Goal: Communication & Community: Connect with others

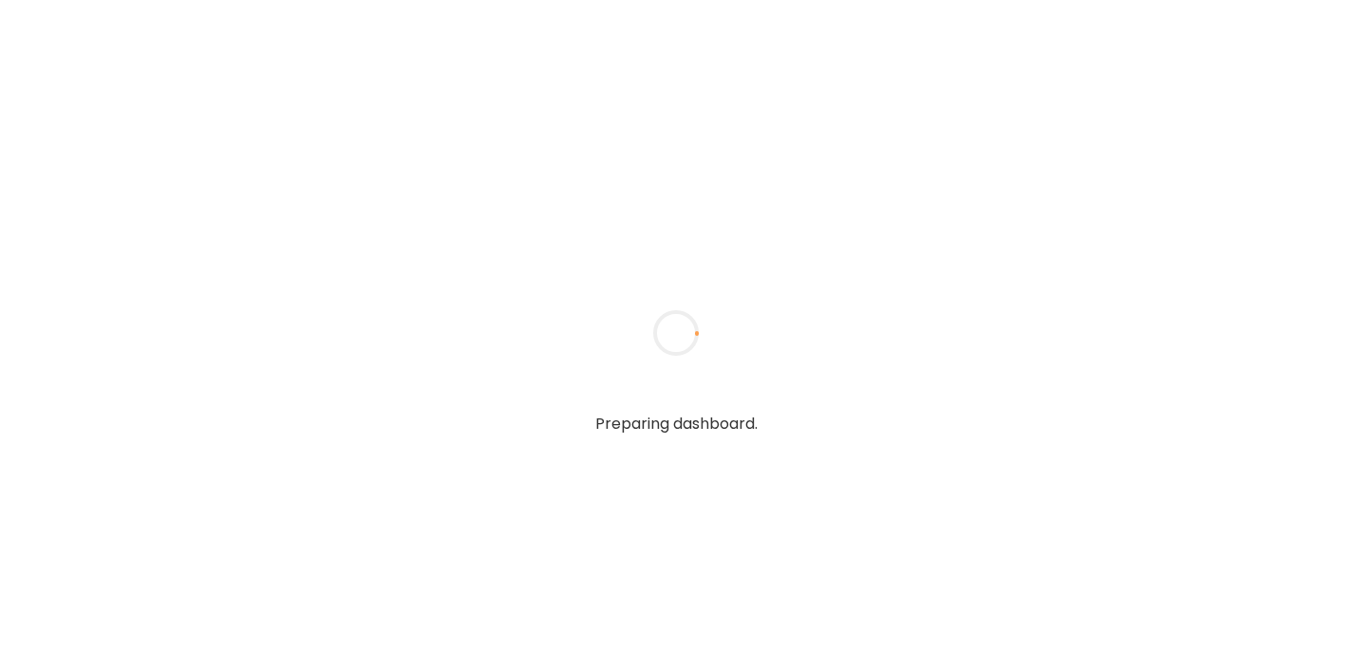
type textarea "**********"
type input "**********"
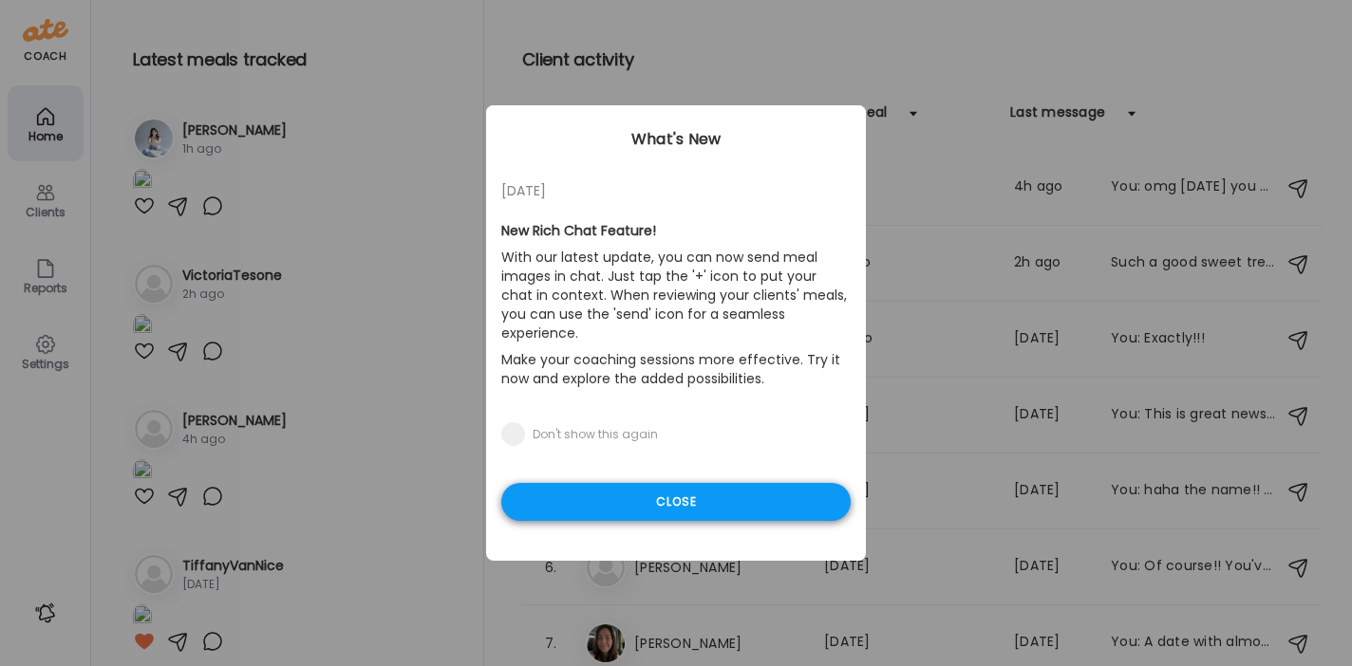
type input "**********"
click at [617, 483] on div "Close" at bounding box center [675, 502] width 349 height 38
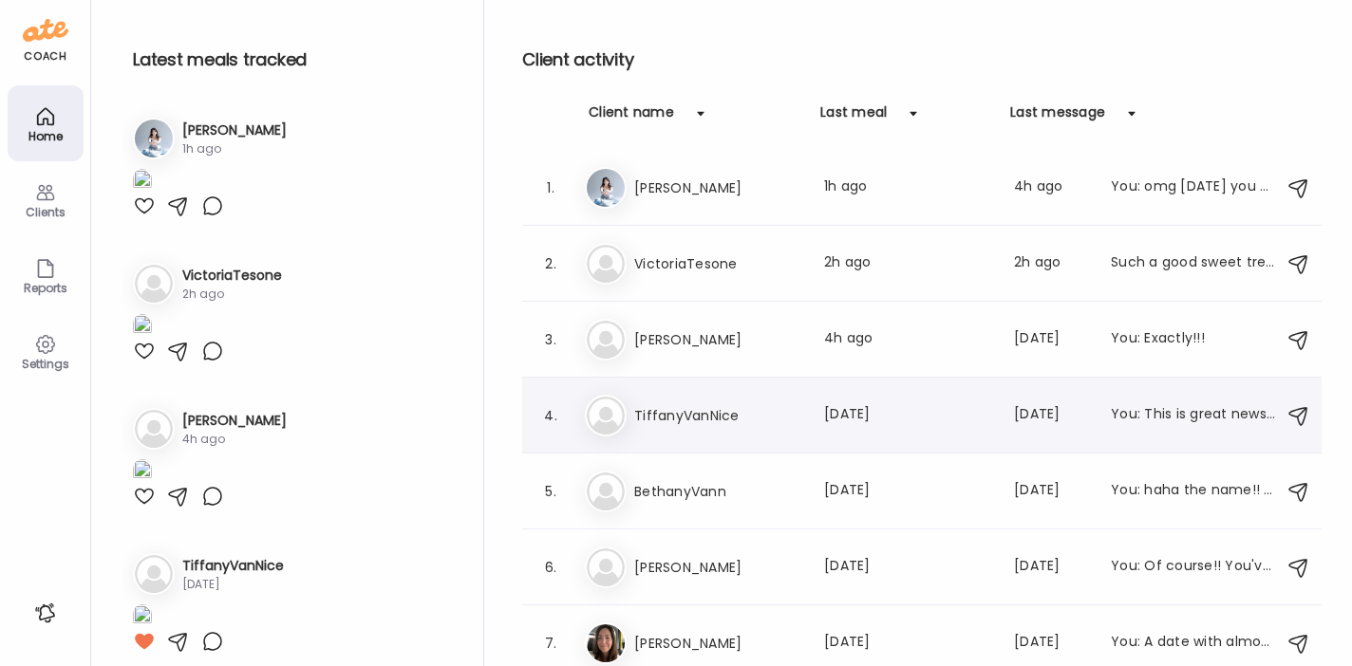
click at [689, 432] on div "Ti TiffanyVanNice Last meal: [DATE] Last message: [DATE] You: This is great new…" at bounding box center [925, 416] width 680 height 42
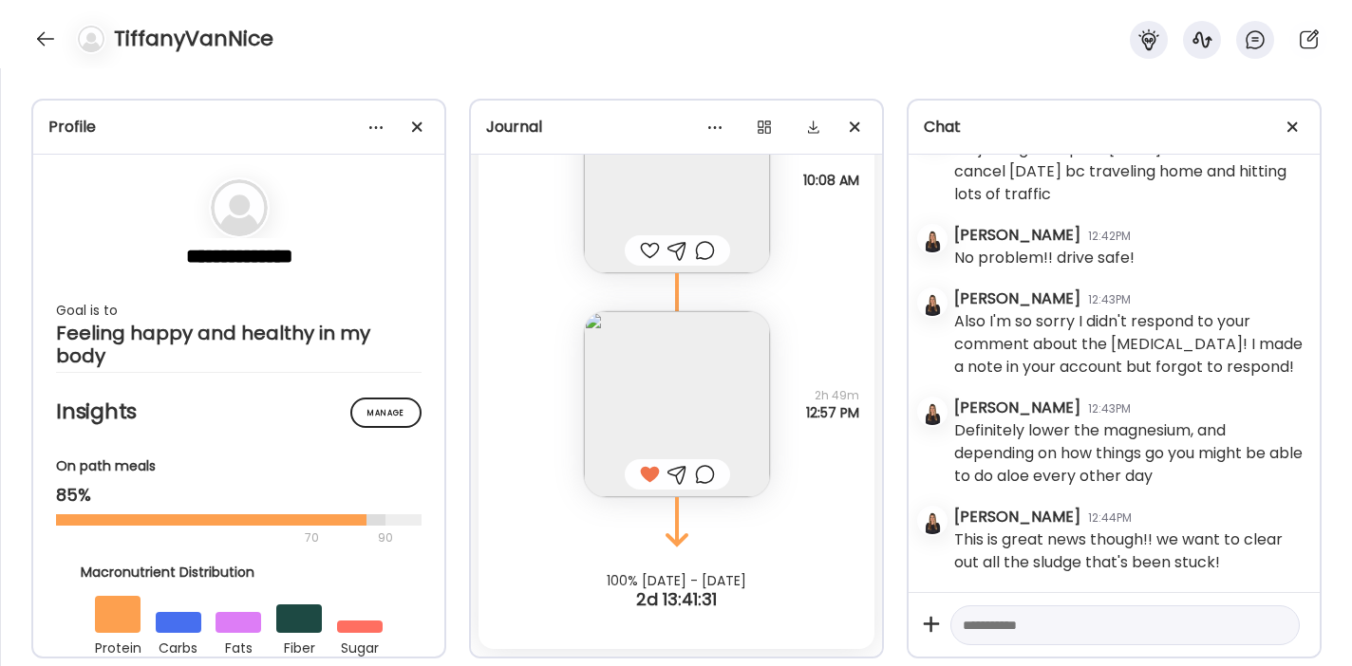
scroll to position [7865, 0]
click at [978, 627] on textarea at bounding box center [1108, 625] width 290 height 23
click at [1032, 633] on textarea at bounding box center [1108, 625] width 290 height 23
type textarea "**********"
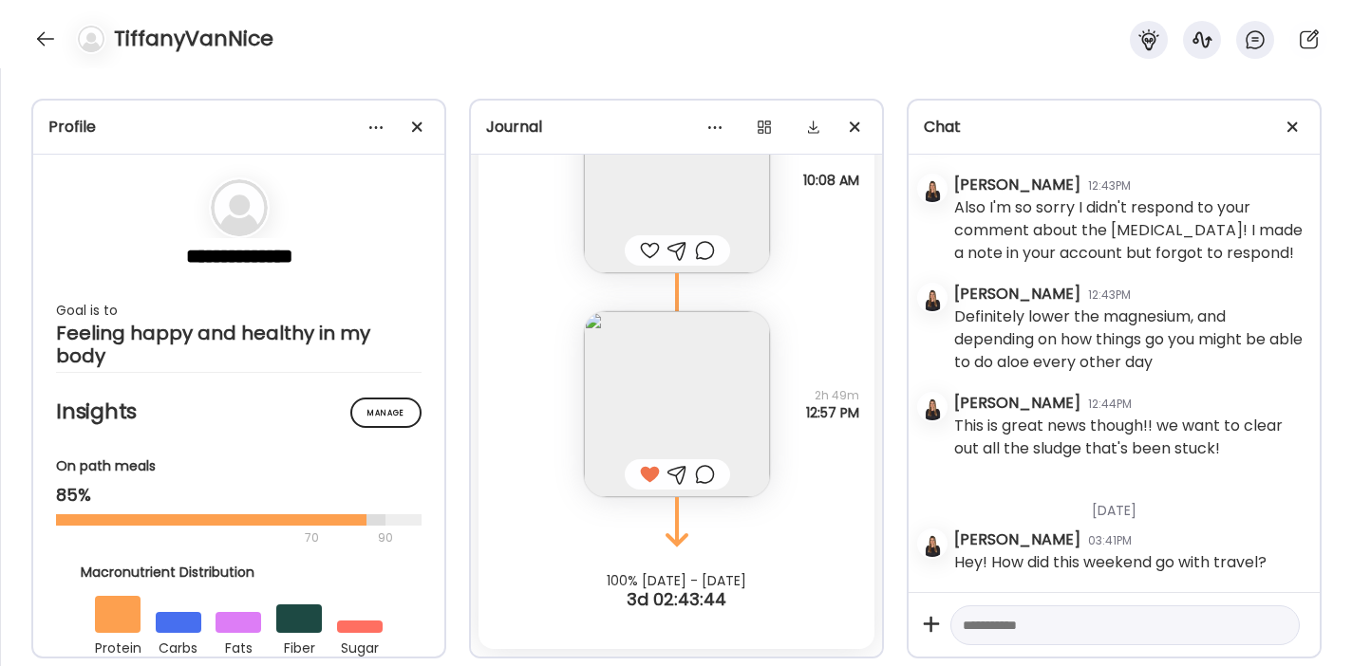
scroll to position [7979, 0]
click at [37, 44] on div at bounding box center [45, 39] width 30 height 30
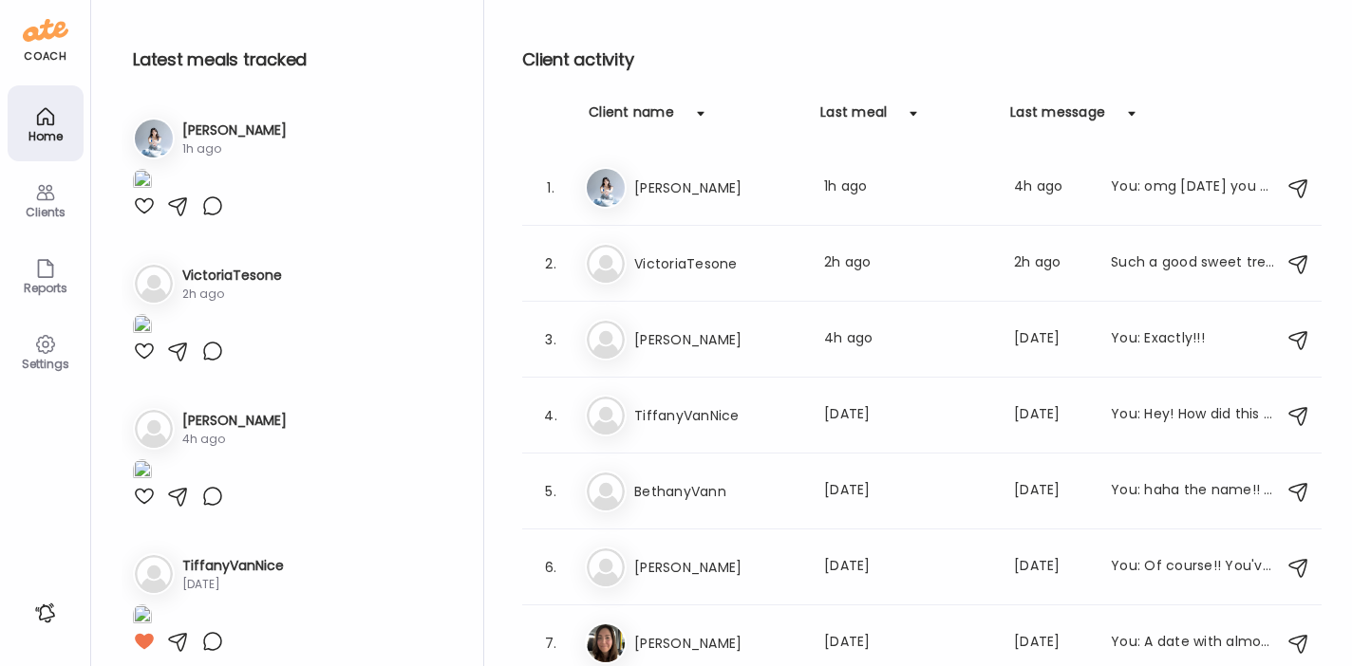
click at [152, 195] on img at bounding box center [142, 182] width 19 height 26
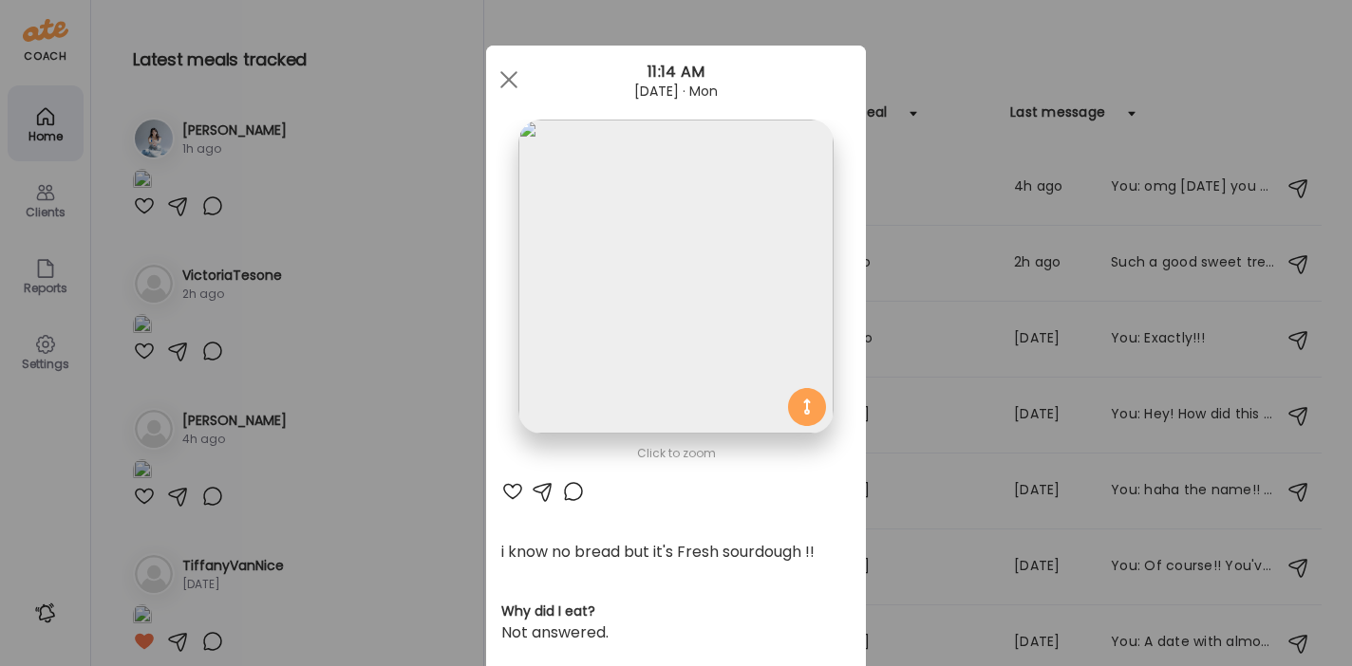
click at [504, 492] on div at bounding box center [512, 491] width 23 height 23
click at [537, 492] on div at bounding box center [543, 491] width 23 height 23
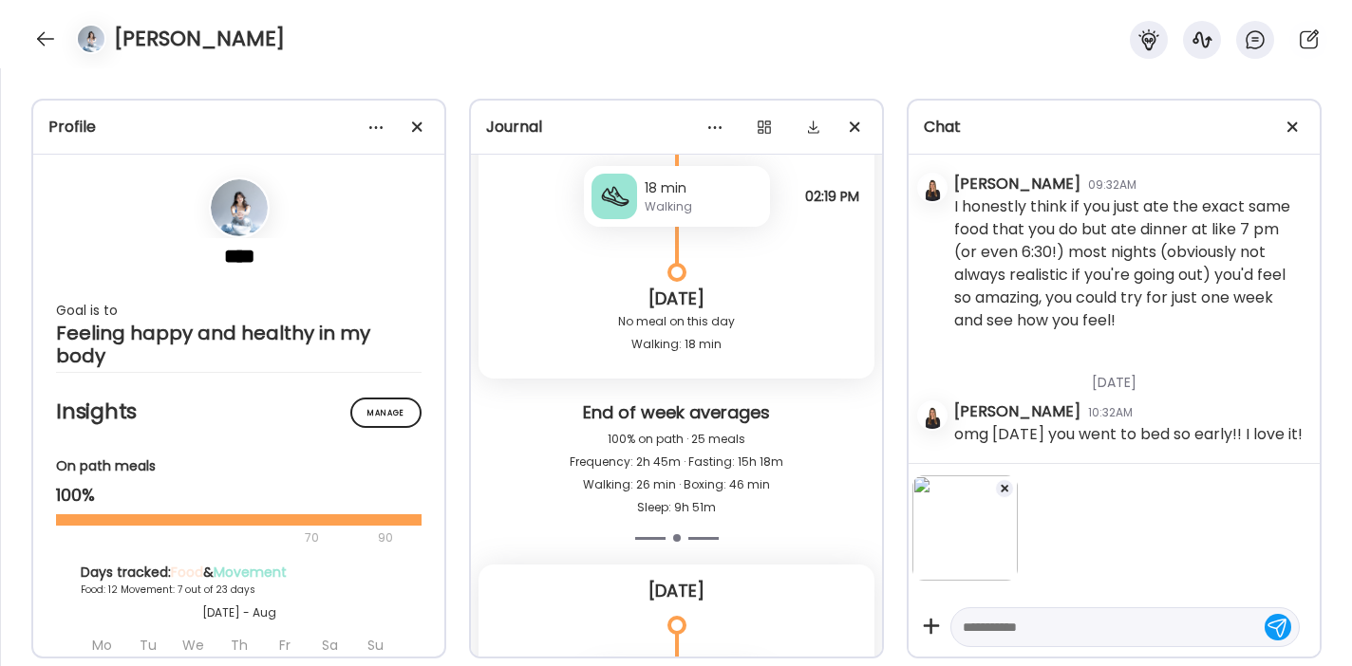
scroll to position [21173, 0]
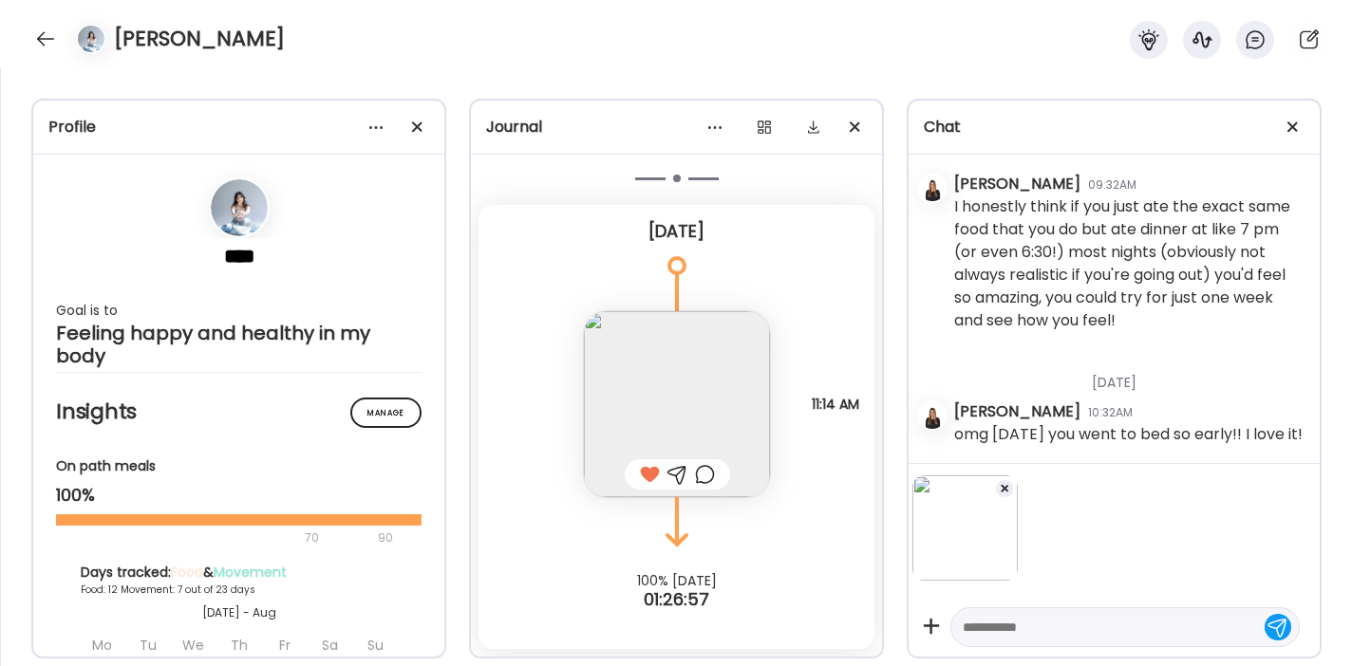
click at [1007, 629] on textarea at bounding box center [1108, 627] width 290 height 23
type textarea "**********"
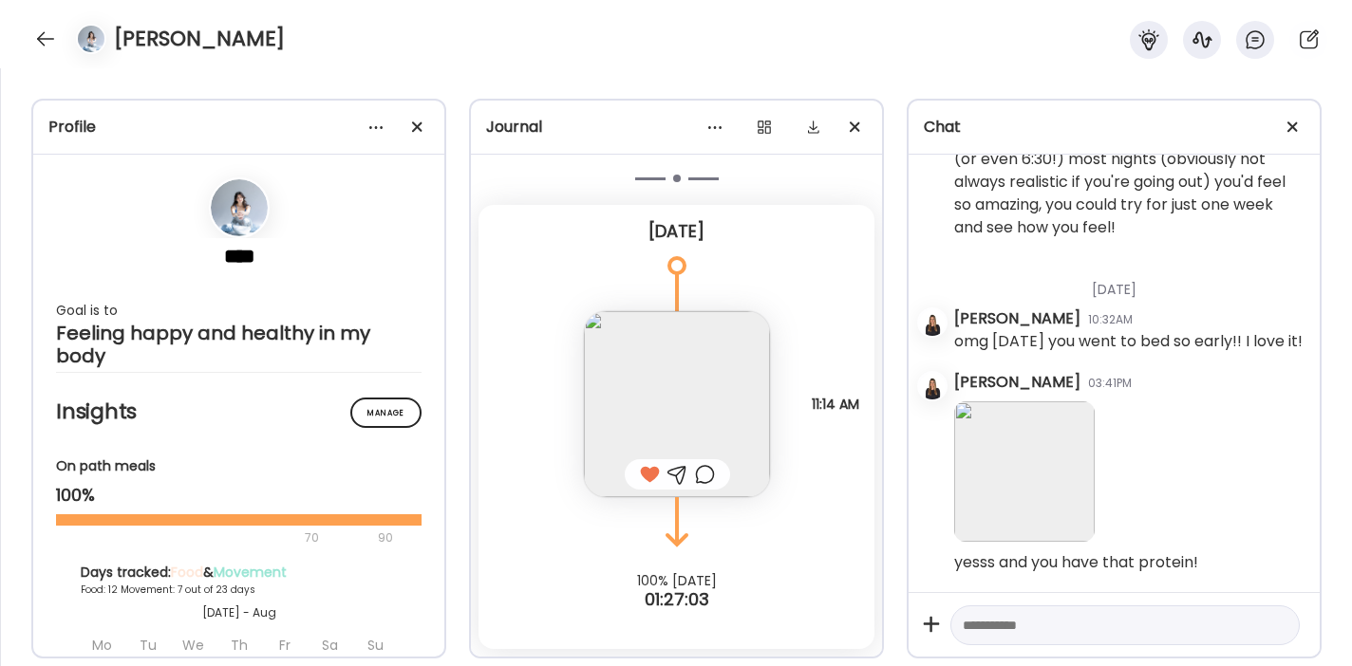
scroll to position [46566, 0]
click at [48, 29] on div at bounding box center [45, 39] width 30 height 30
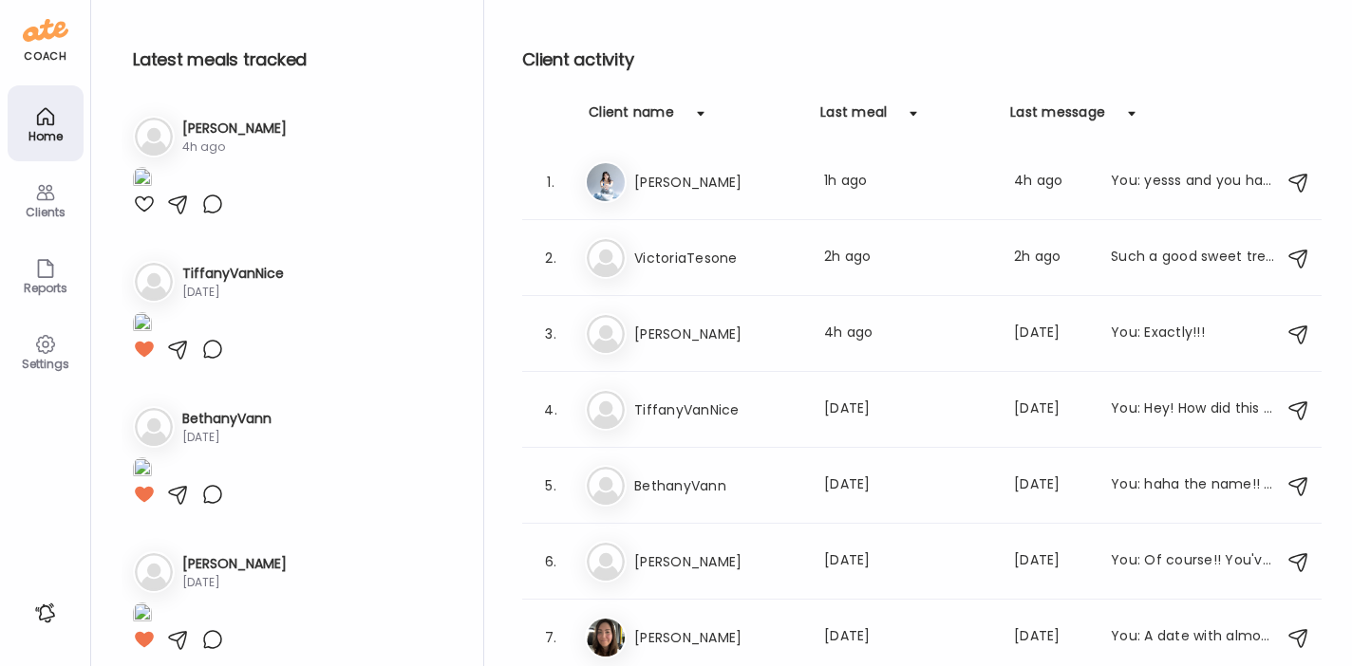
scroll to position [300, 0]
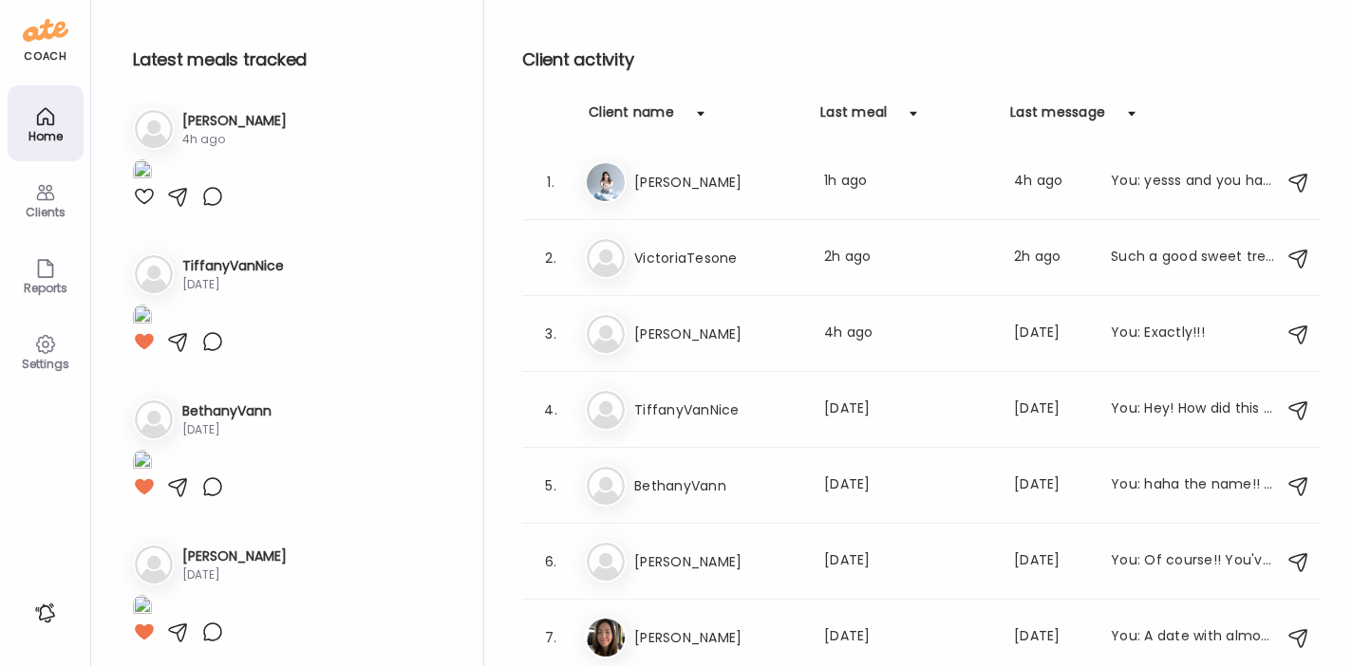
click at [152, 40] on img at bounding box center [142, 27] width 19 height 26
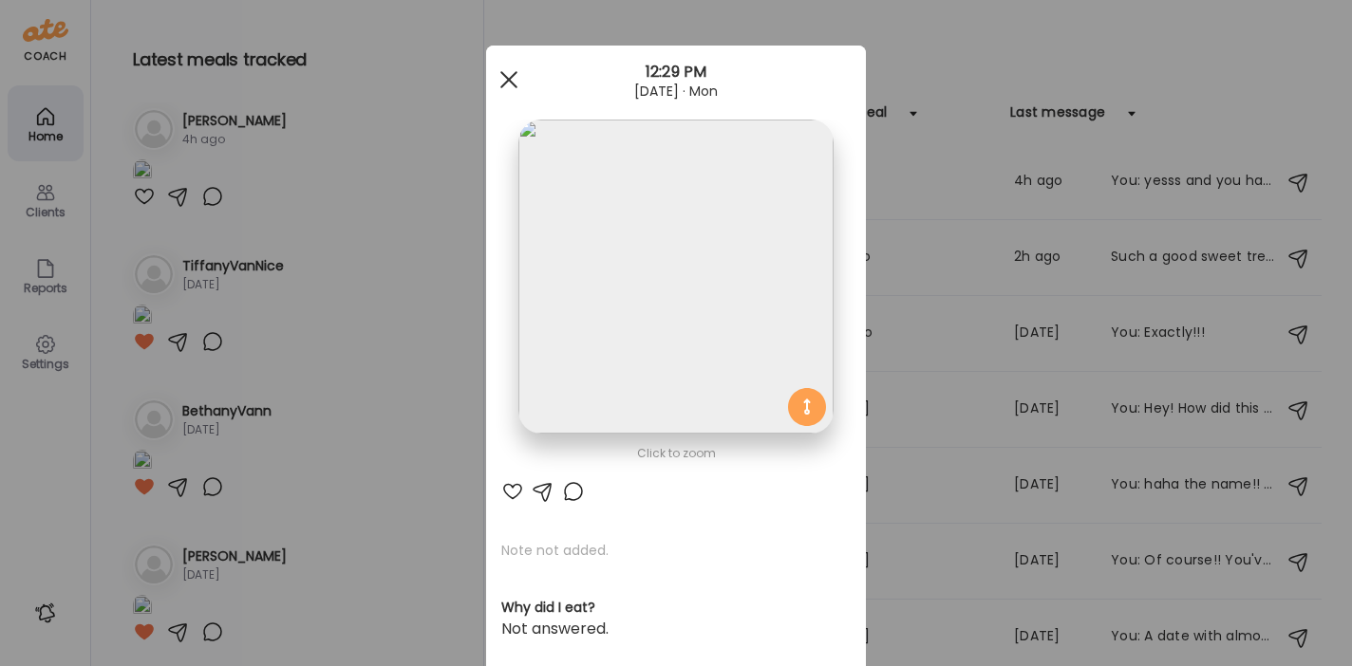
click at [500, 77] on span at bounding box center [508, 79] width 17 height 17
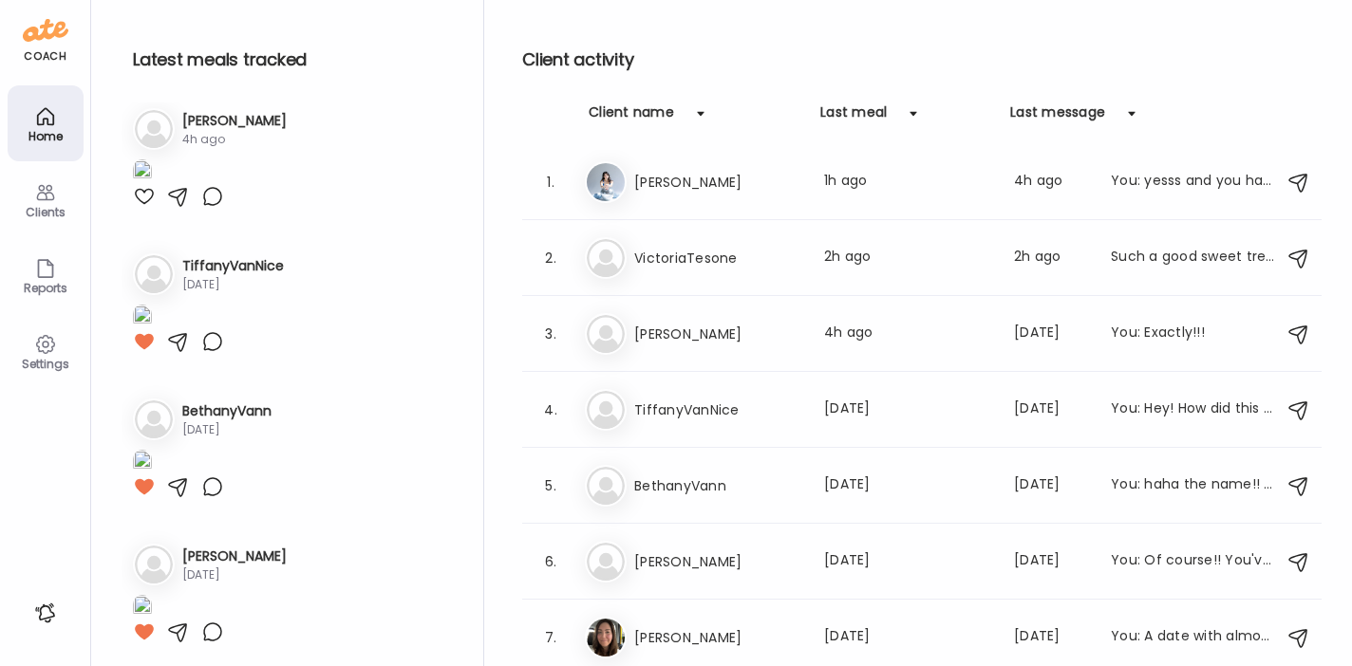
click at [143, 63] on div at bounding box center [144, 51] width 23 height 23
click at [739, 256] on h3 "VictoriaTesone" at bounding box center [717, 258] width 167 height 23
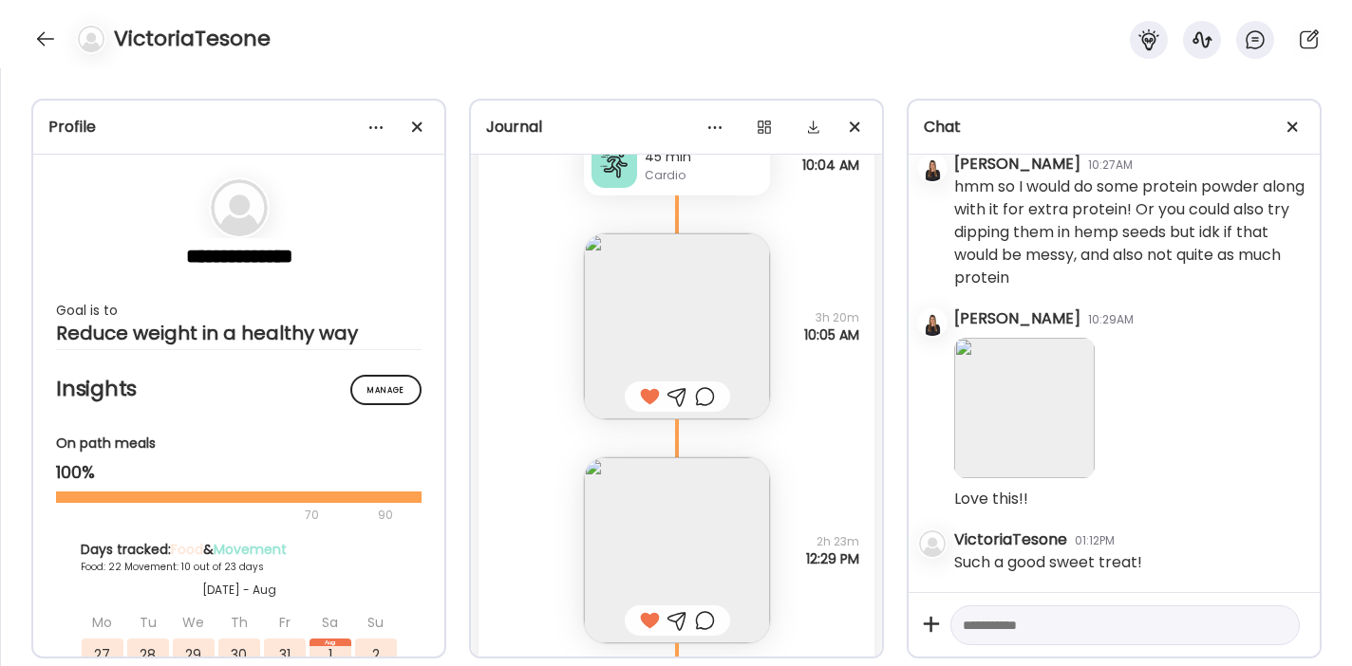
scroll to position [44425, 0]
click at [50, 40] on div at bounding box center [45, 39] width 30 height 30
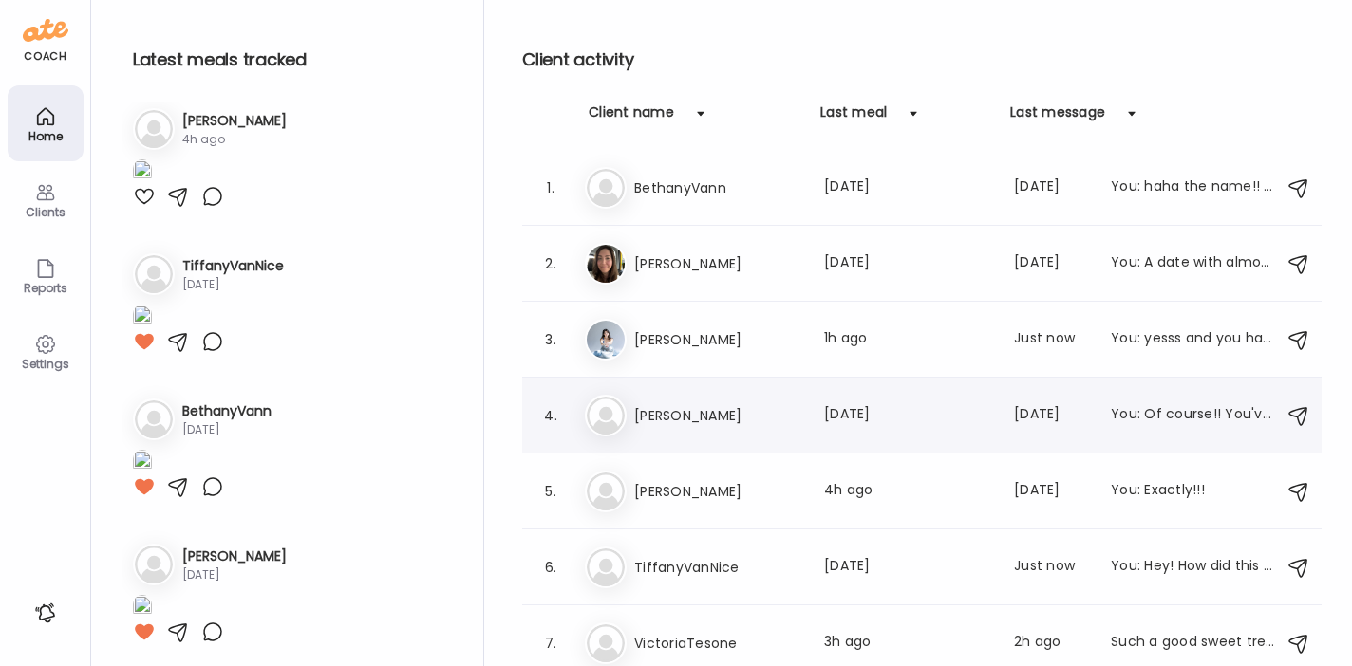
click at [678, 412] on h3 "[PERSON_NAME]" at bounding box center [717, 415] width 167 height 23
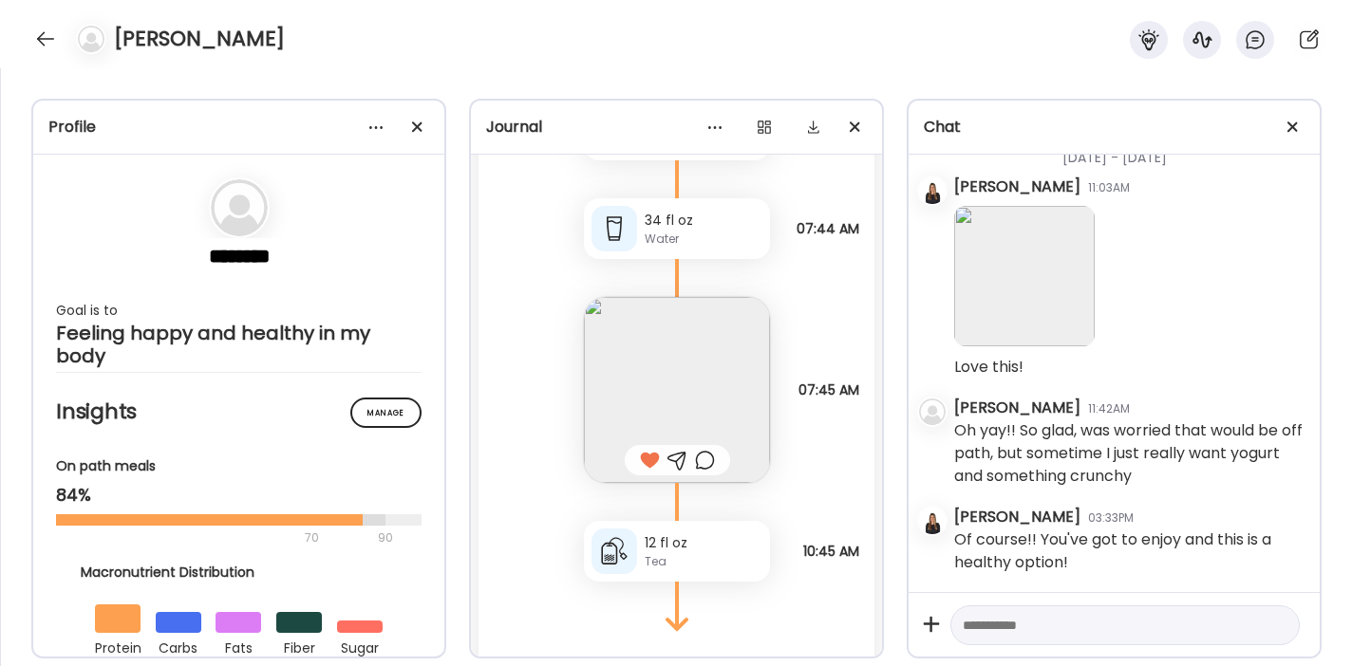
scroll to position [50033, 0]
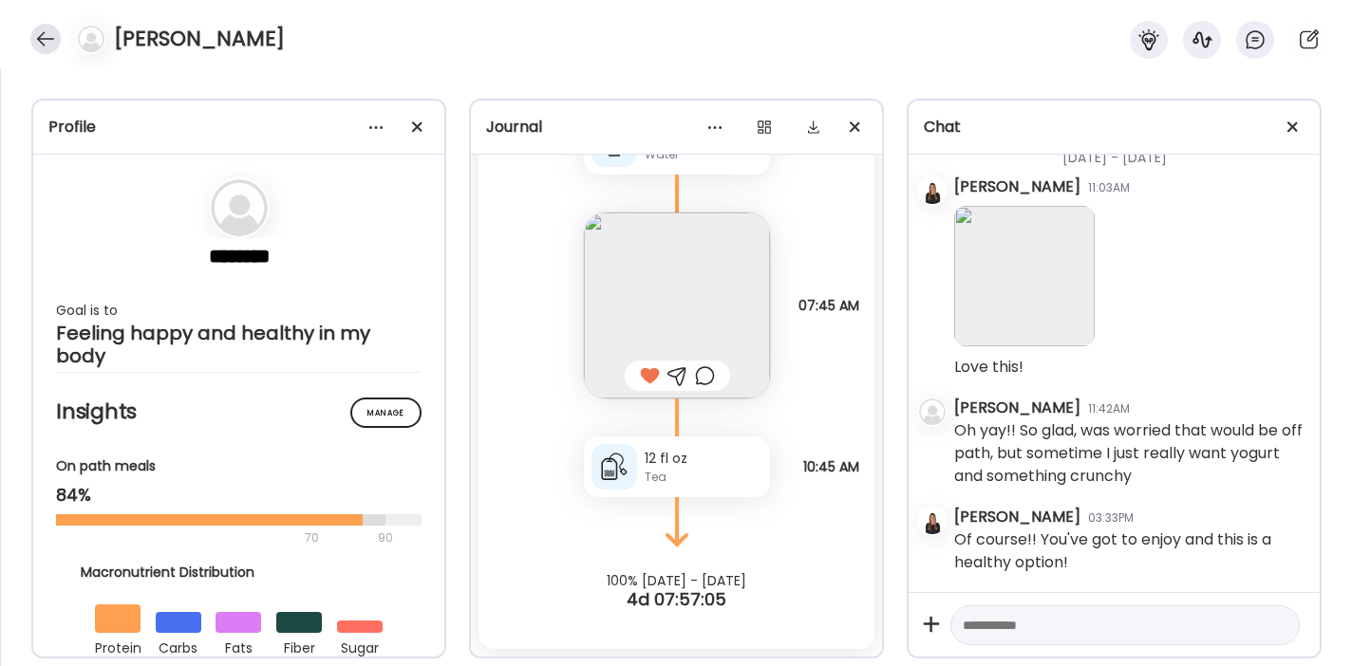
click at [44, 46] on div at bounding box center [45, 39] width 30 height 30
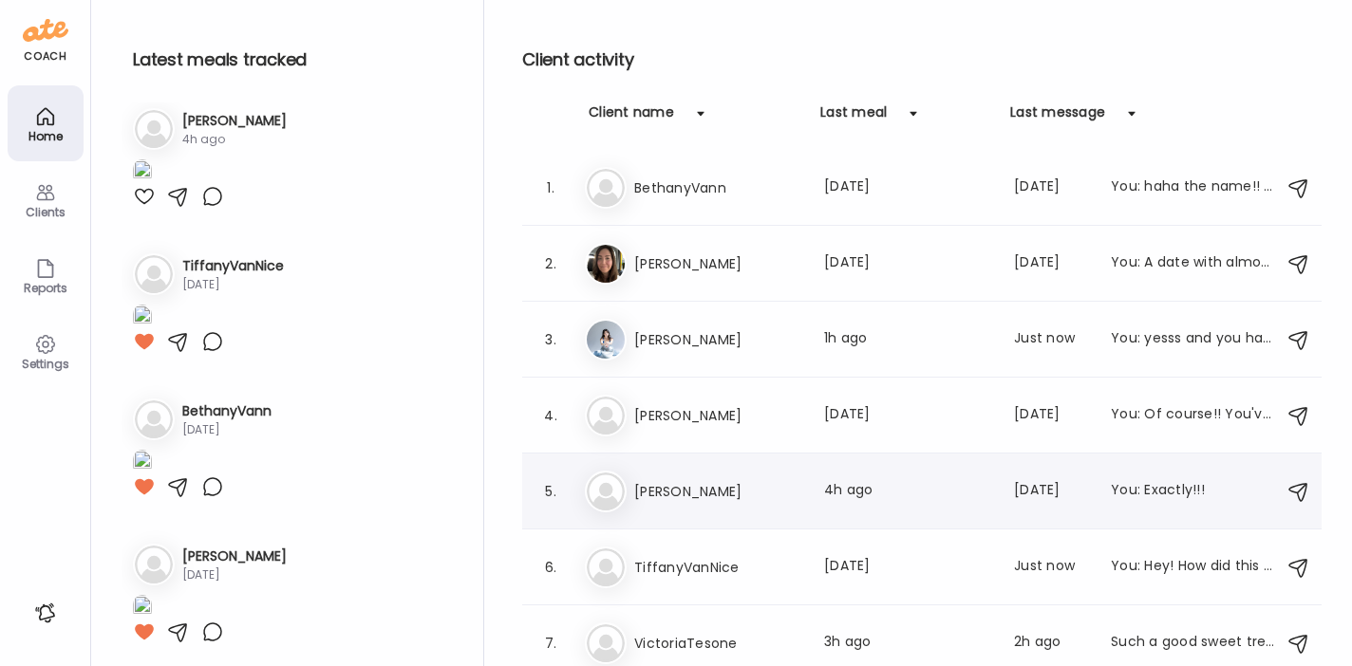
scroll to position [6, 0]
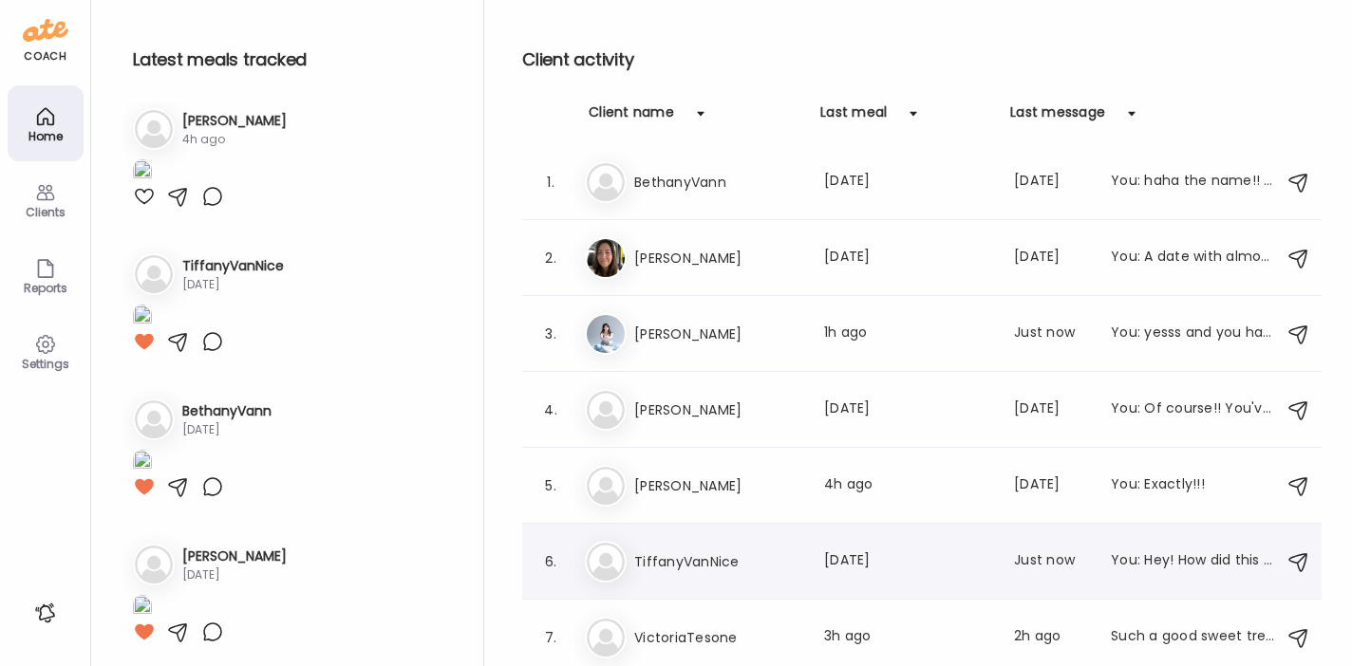
click at [679, 553] on h3 "TiffanyVanNice" at bounding box center [717, 562] width 167 height 23
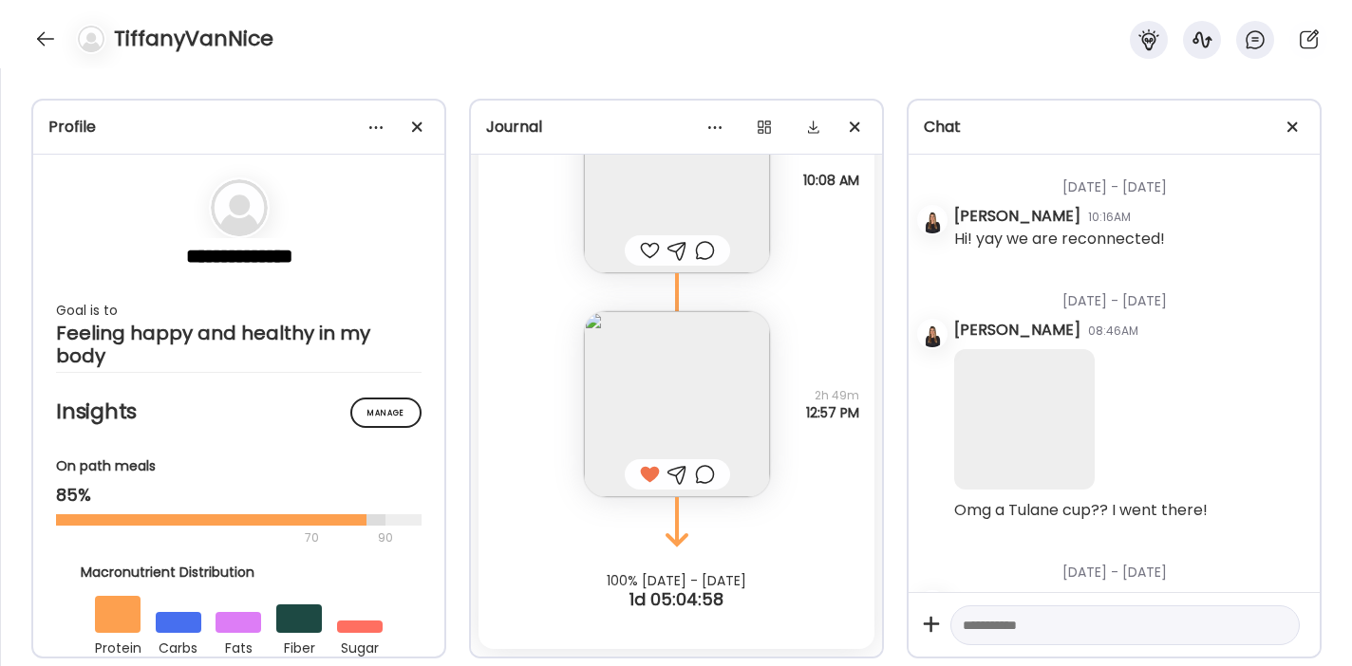
scroll to position [0, 0]
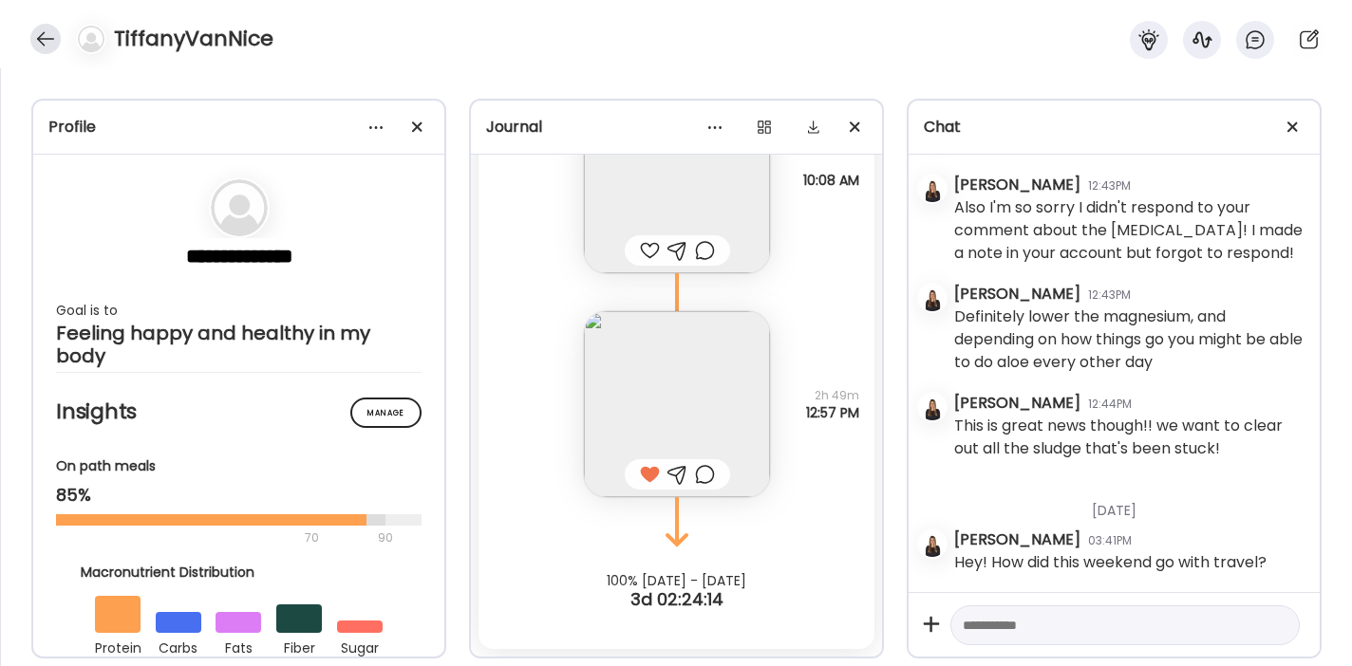
click at [31, 38] on div at bounding box center [45, 39] width 30 height 30
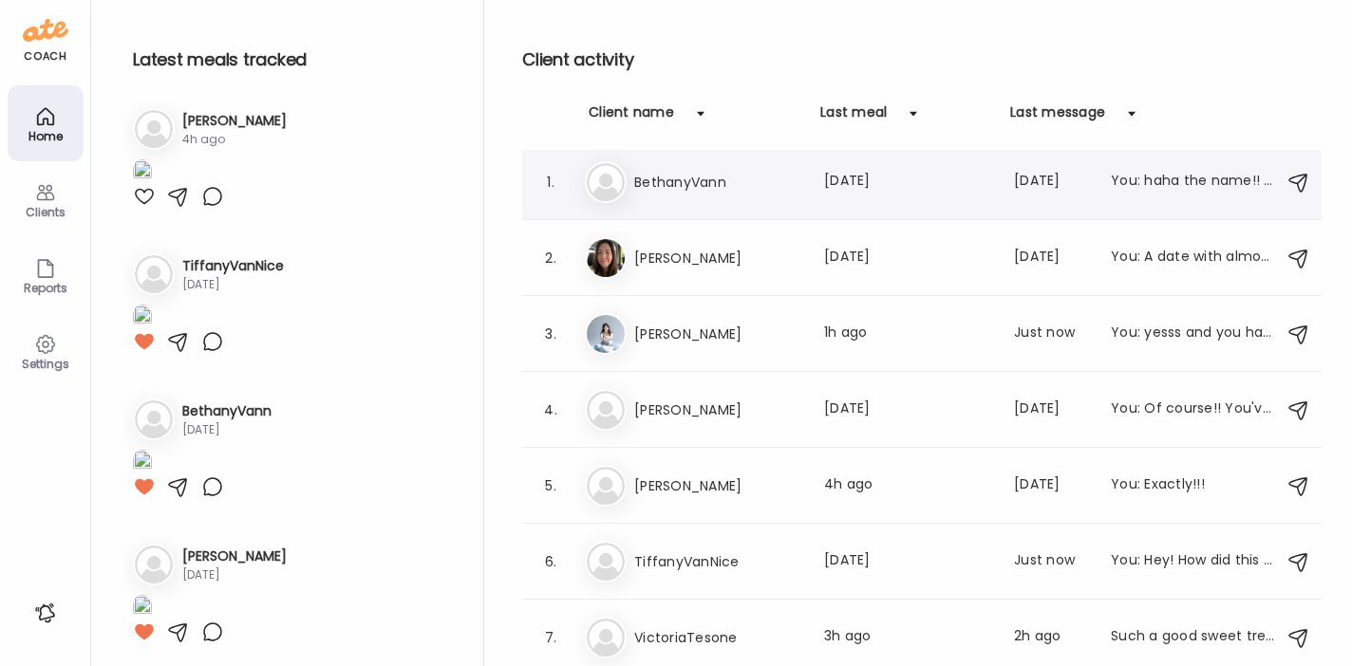
click at [718, 181] on h3 "BethanyVann" at bounding box center [717, 182] width 167 height 23
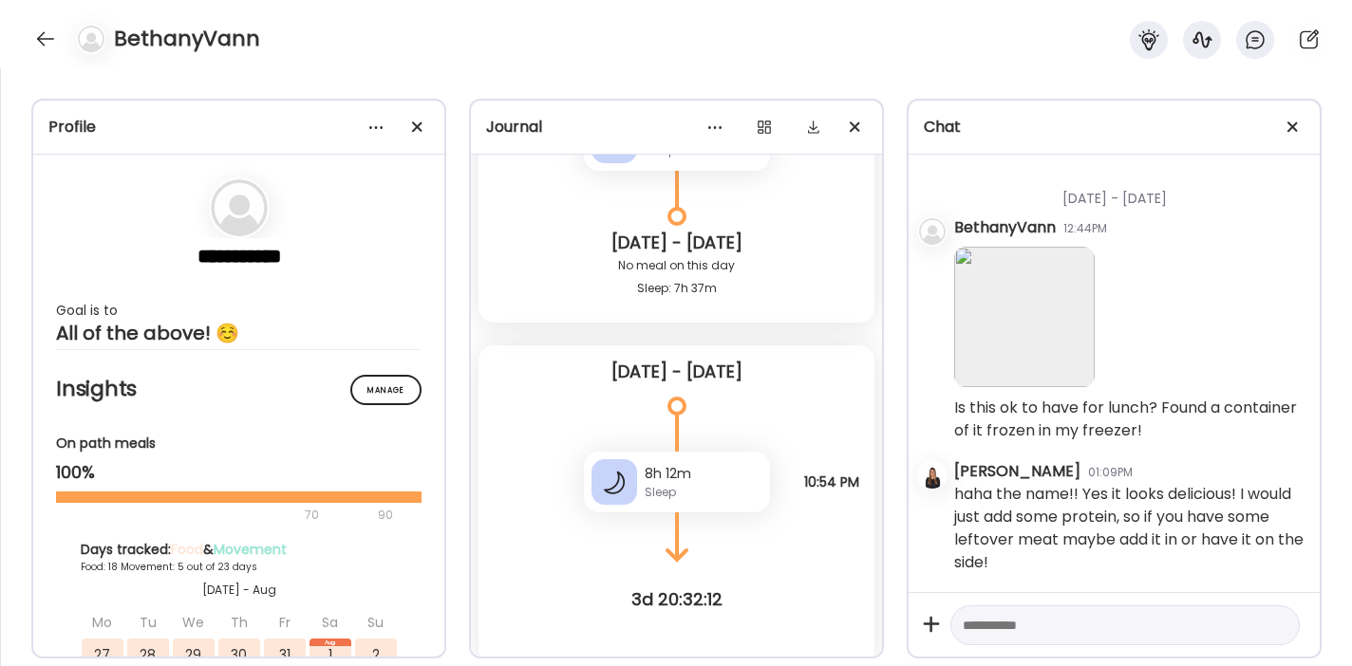
click at [971, 623] on textarea at bounding box center [1108, 625] width 290 height 23
type textarea "**********"
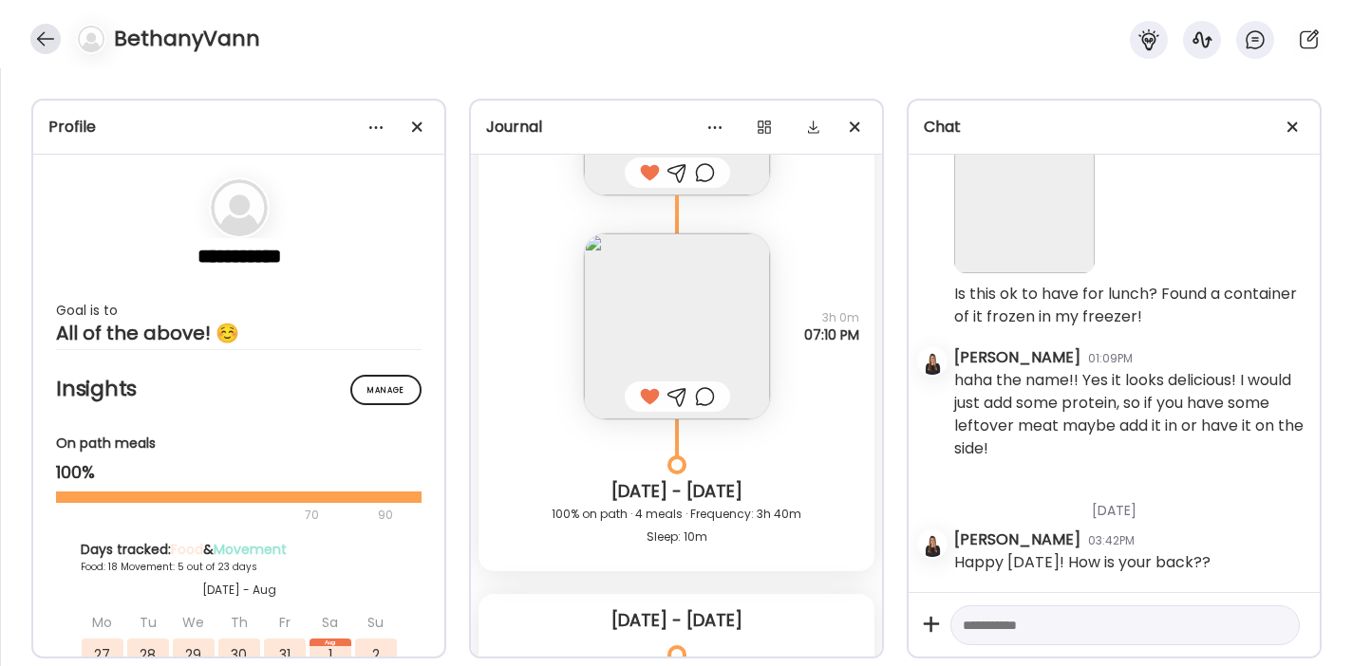
click at [40, 44] on div at bounding box center [45, 39] width 30 height 30
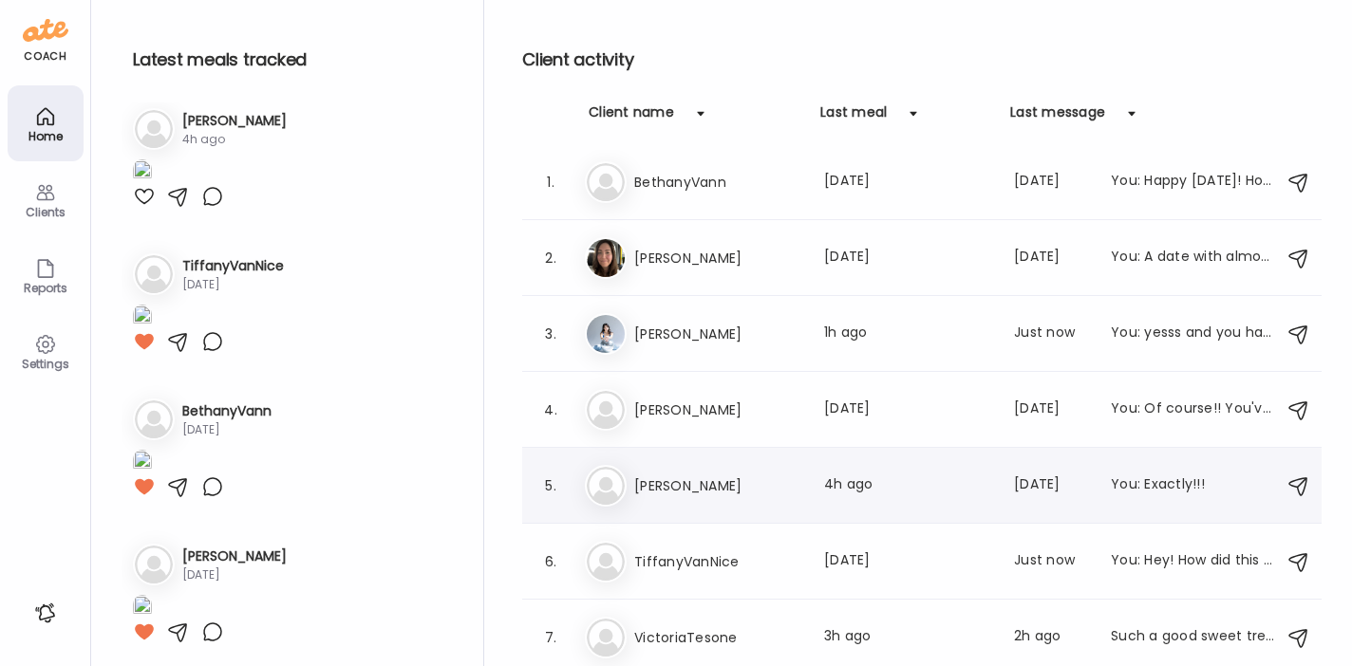
click at [700, 470] on div "[PERSON_NAME] Last meal: 4h ago Last message: [DATE] You: Exactly!!!" at bounding box center [925, 486] width 680 height 42
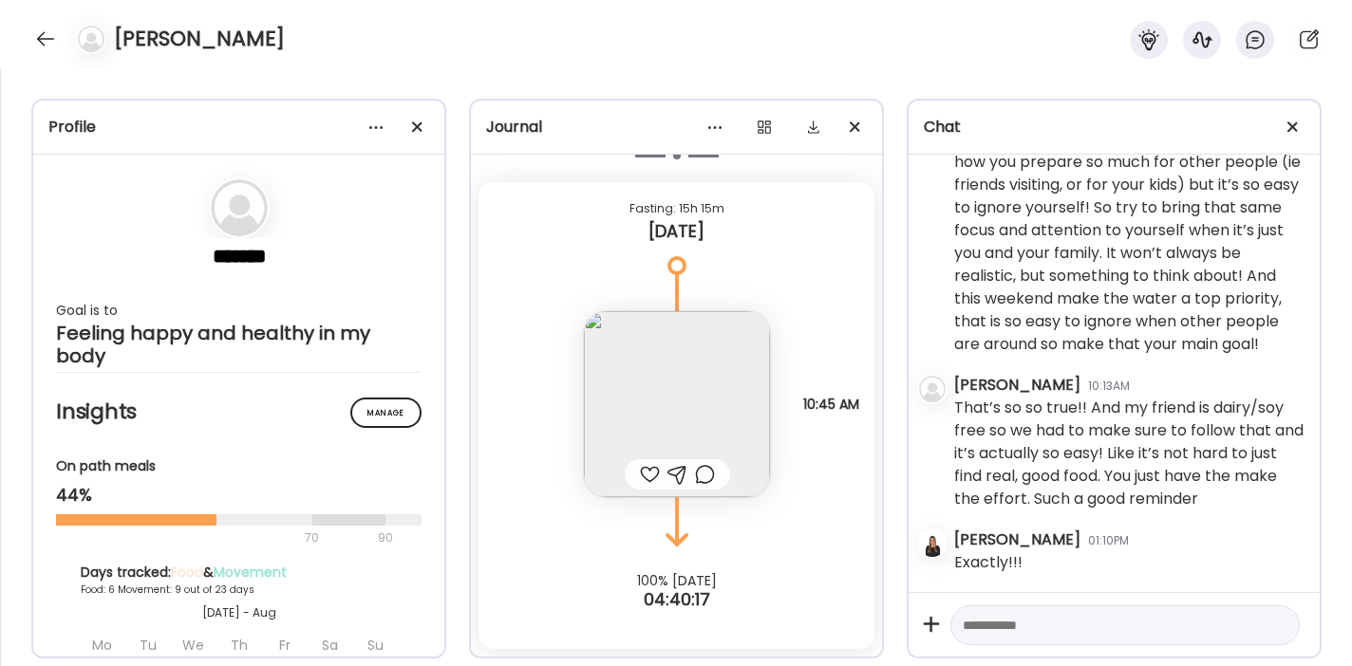
scroll to position [33604, 0]
click at [645, 475] on div at bounding box center [650, 474] width 20 height 23
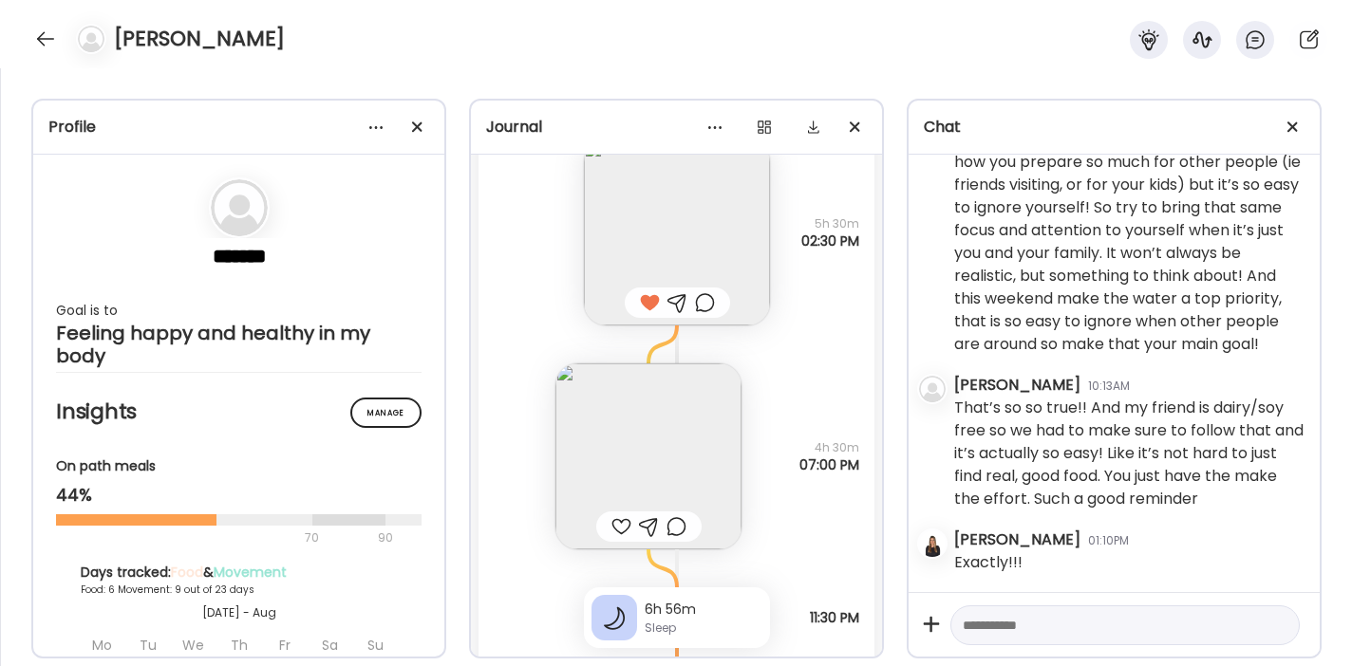
scroll to position [26618, 0]
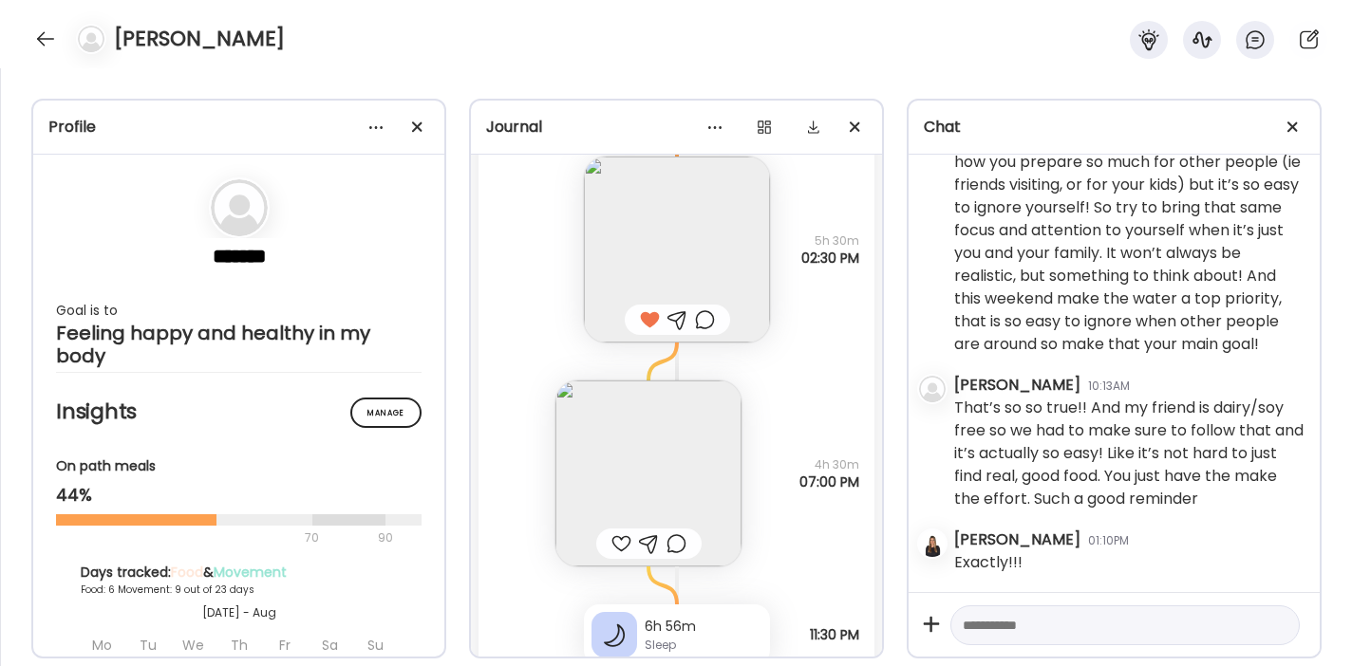
click at [618, 490] on img at bounding box center [648, 474] width 186 height 186
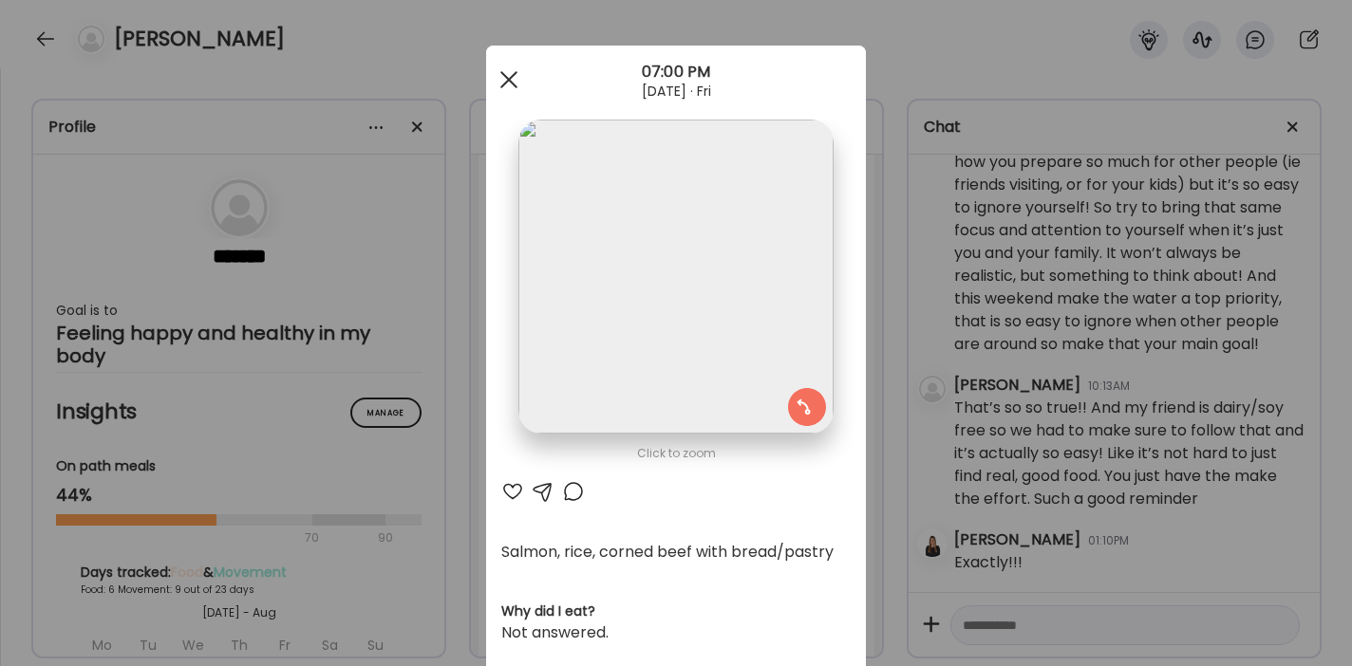
click at [509, 84] on div at bounding box center [509, 80] width 38 height 38
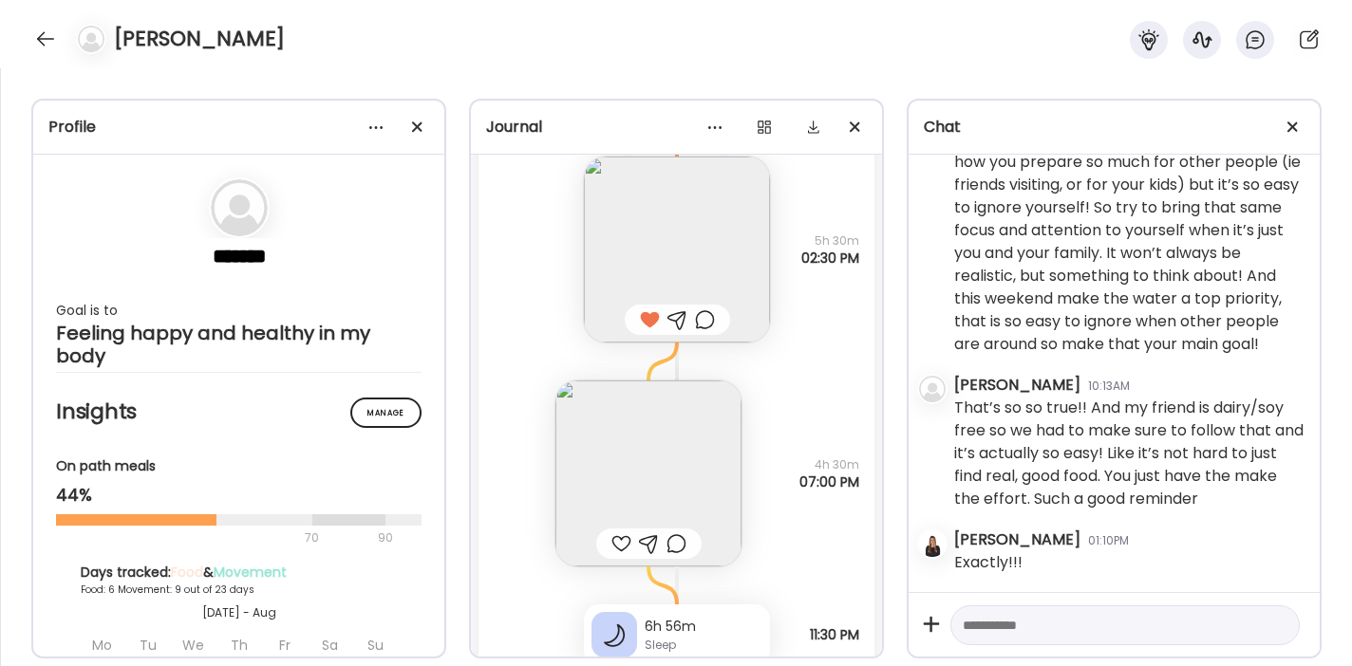
click at [616, 555] on div at bounding box center [621, 544] width 20 height 23
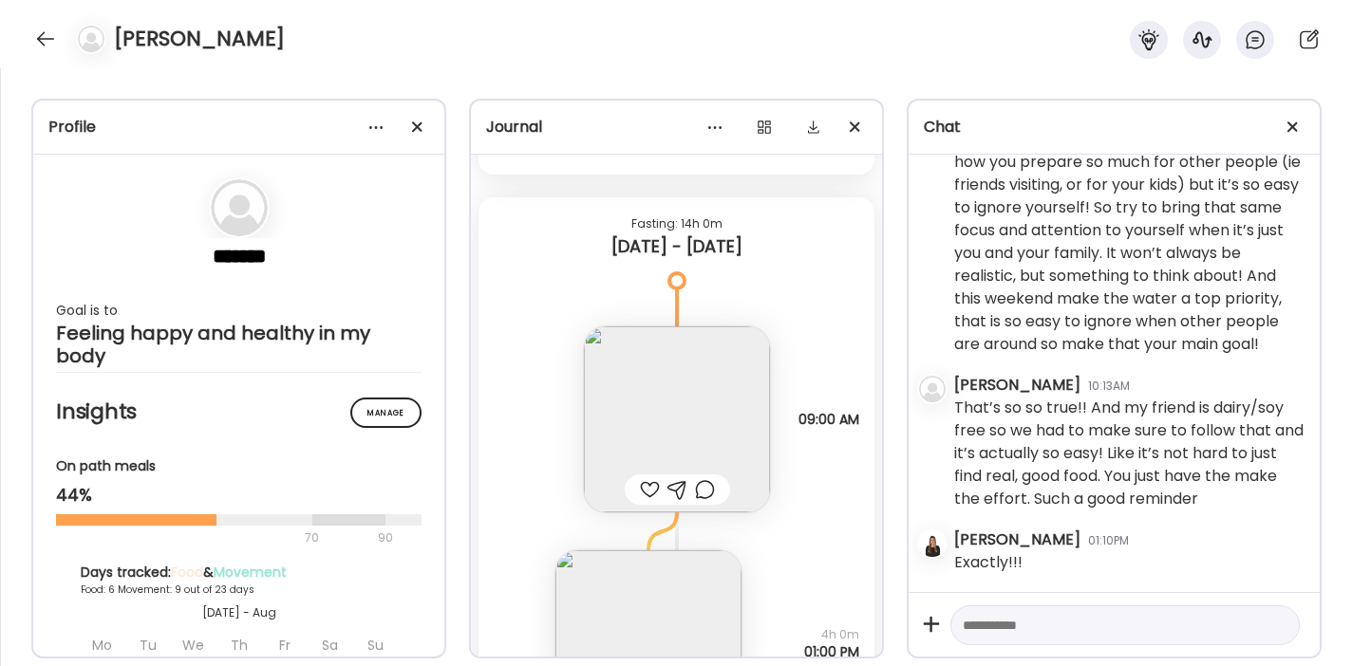
scroll to position [27265, 0]
click at [643, 497] on div at bounding box center [650, 485] width 20 height 23
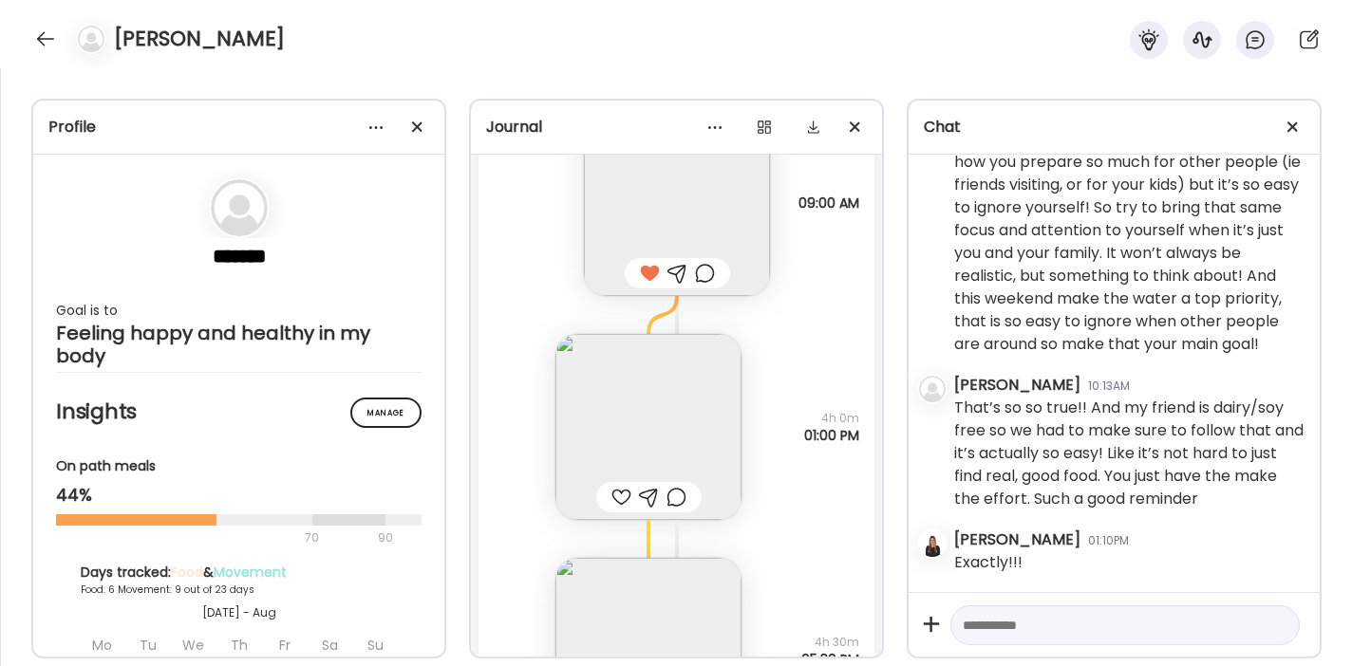
scroll to position [27487, 0]
click at [615, 498] on div at bounding box center [621, 487] width 20 height 23
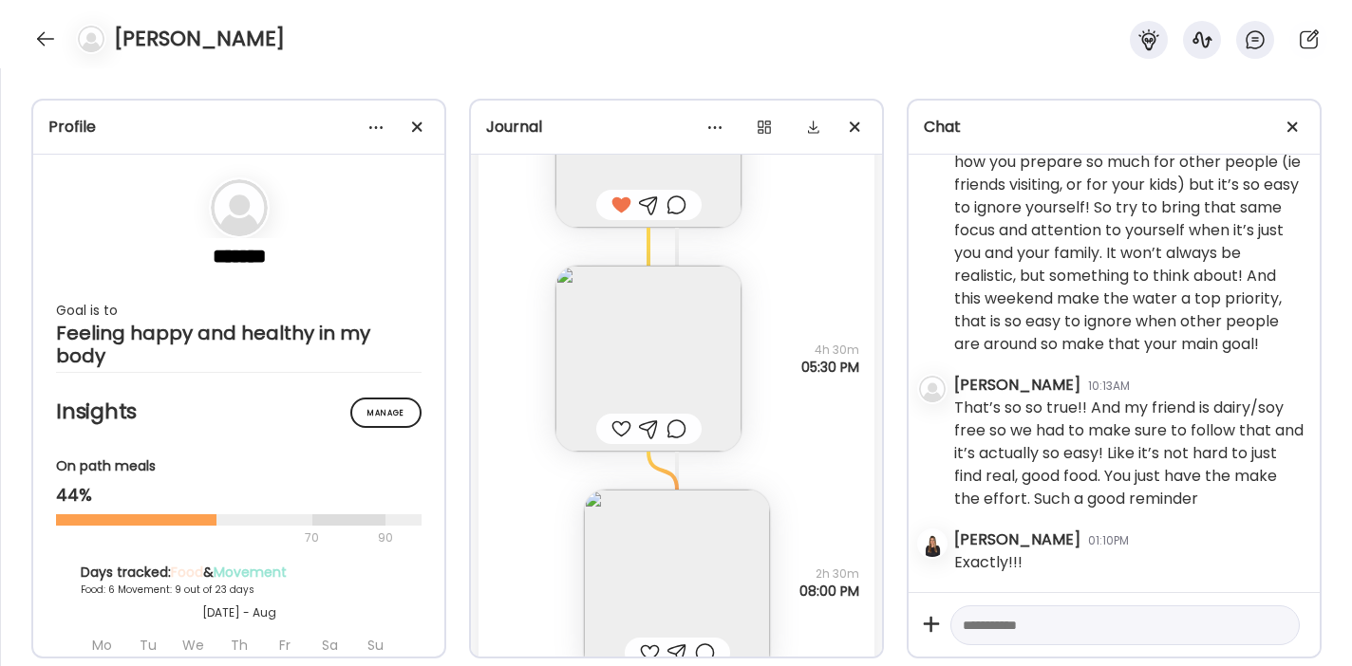
scroll to position [27770, 0]
click at [612, 440] on div at bounding box center [621, 428] width 20 height 23
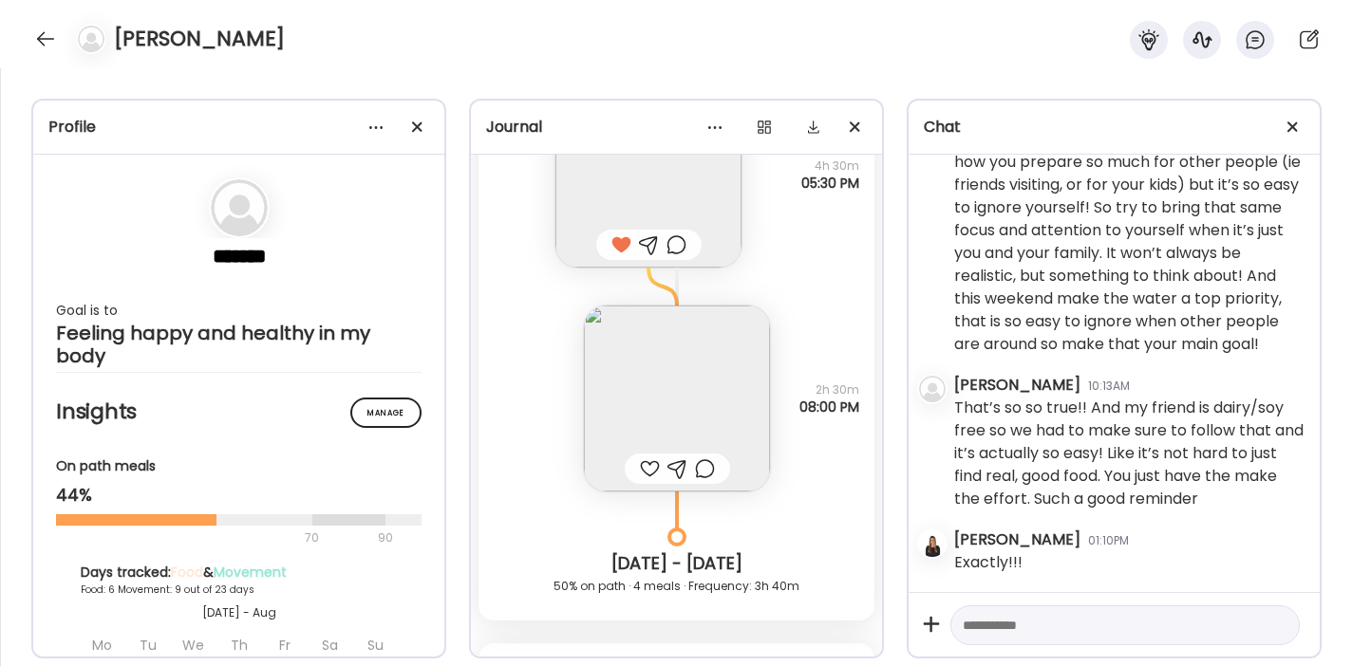
scroll to position [27957, 0]
click at [640, 477] on div at bounding box center [650, 465] width 20 height 23
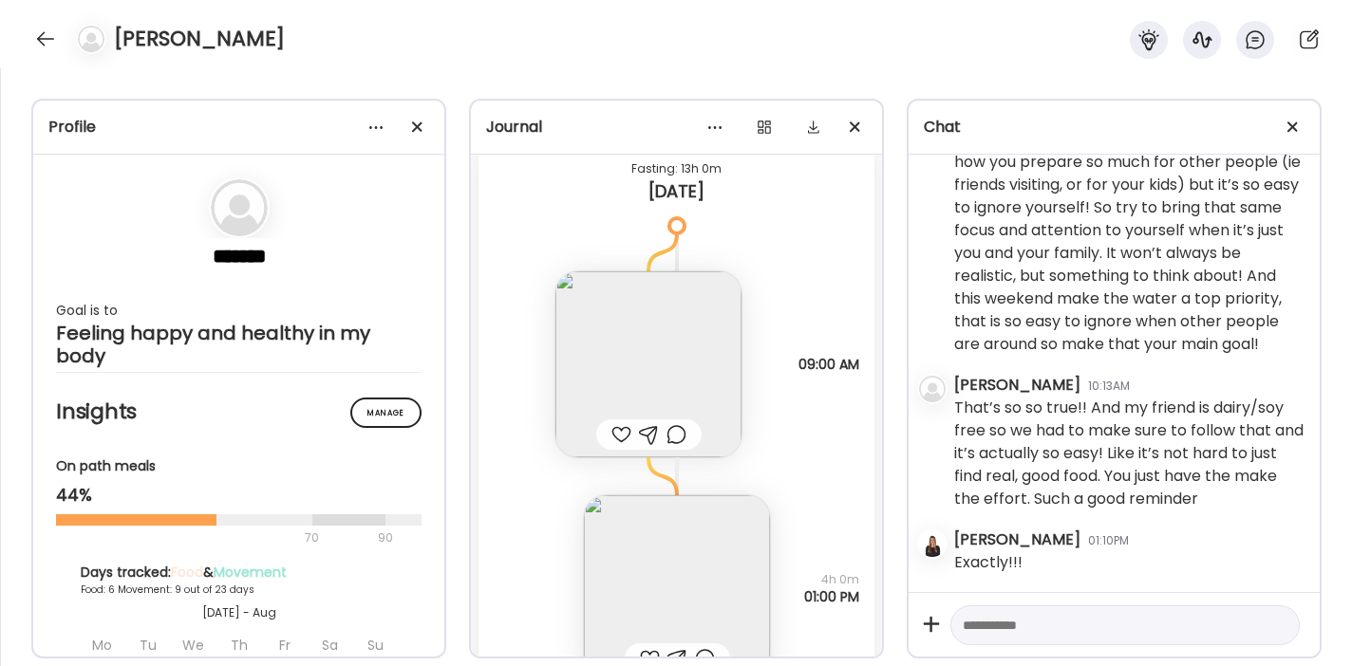
scroll to position [28473, 0]
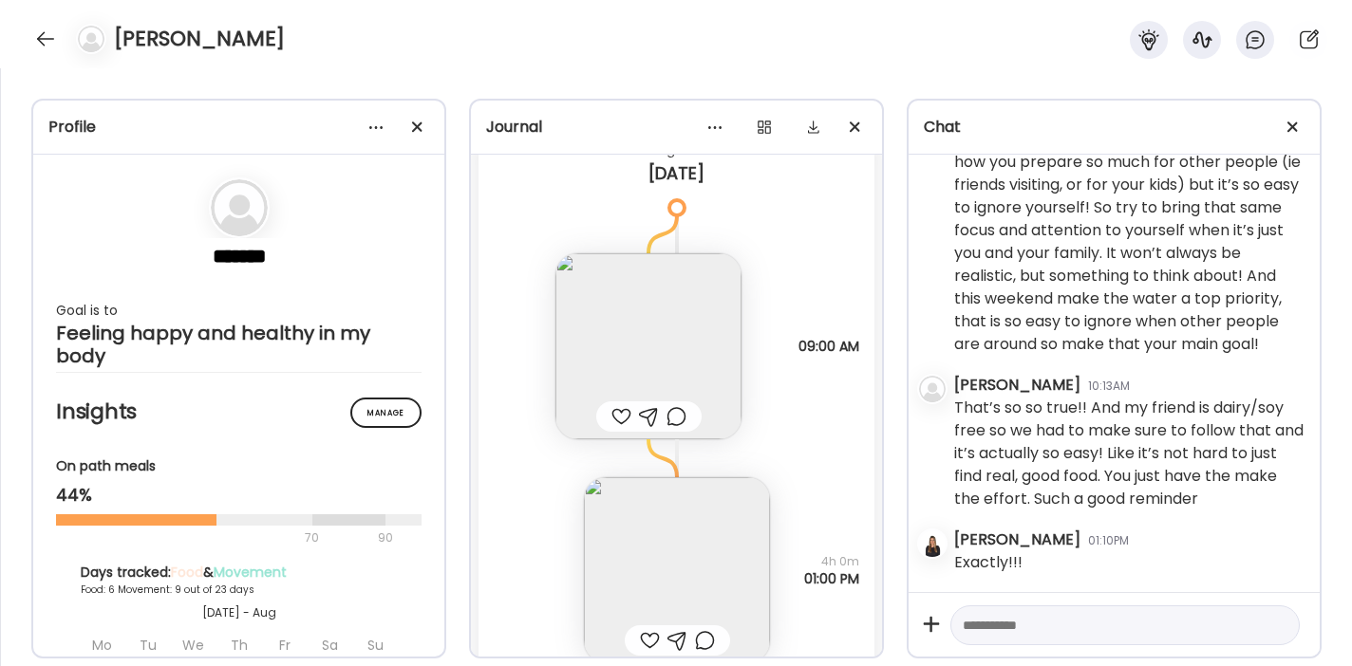
click at [613, 428] on div at bounding box center [621, 416] width 20 height 23
click at [642, 428] on div at bounding box center [649, 416] width 20 height 23
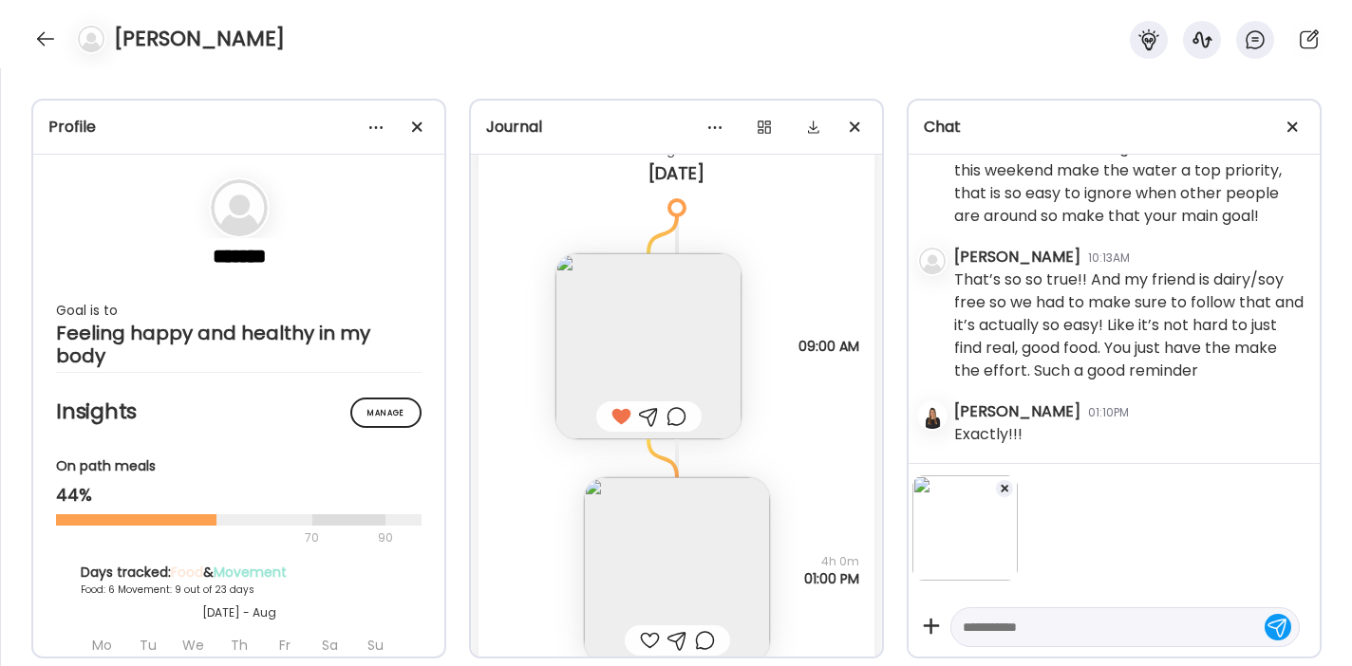
click at [994, 632] on textarea at bounding box center [1108, 627] width 290 height 23
type textarea "**********"
click at [1086, 624] on textarea "**********" at bounding box center [1108, 625] width 290 height 23
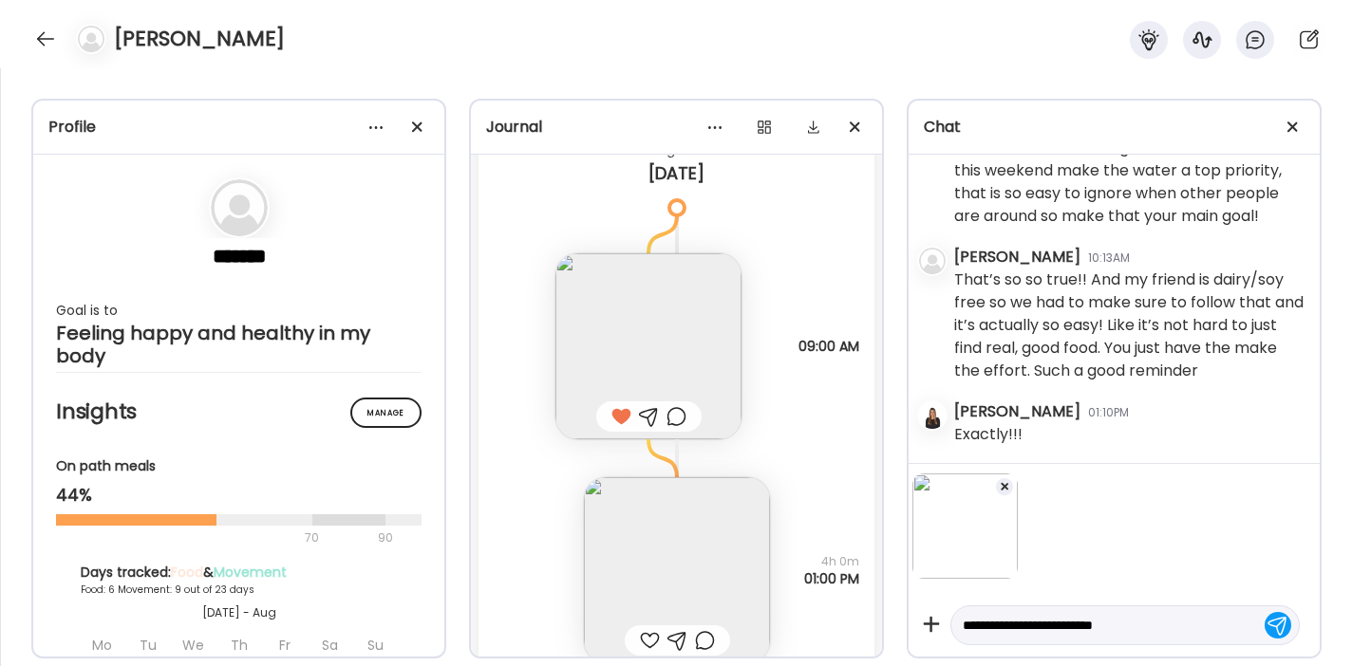
click at [1086, 624] on textarea "**********" at bounding box center [1108, 625] width 290 height 23
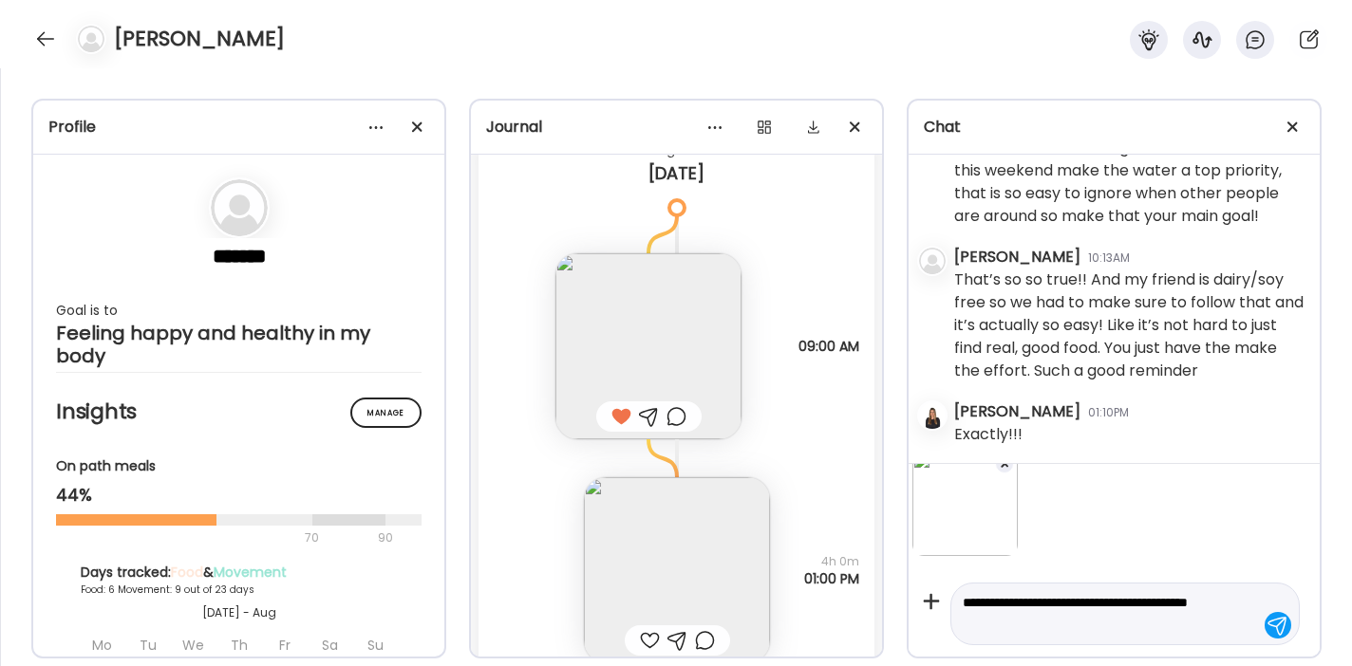
type textarea "**********"
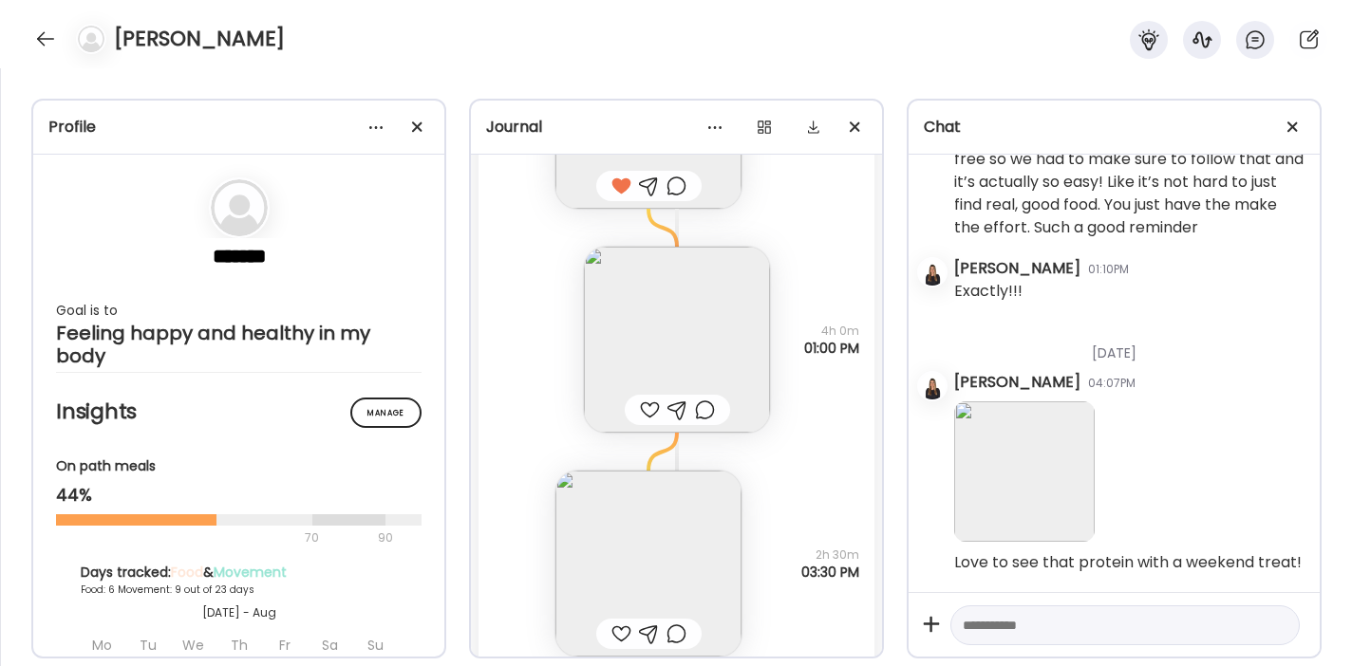
scroll to position [28712, 0]
click at [640, 413] on div at bounding box center [650, 401] width 20 height 23
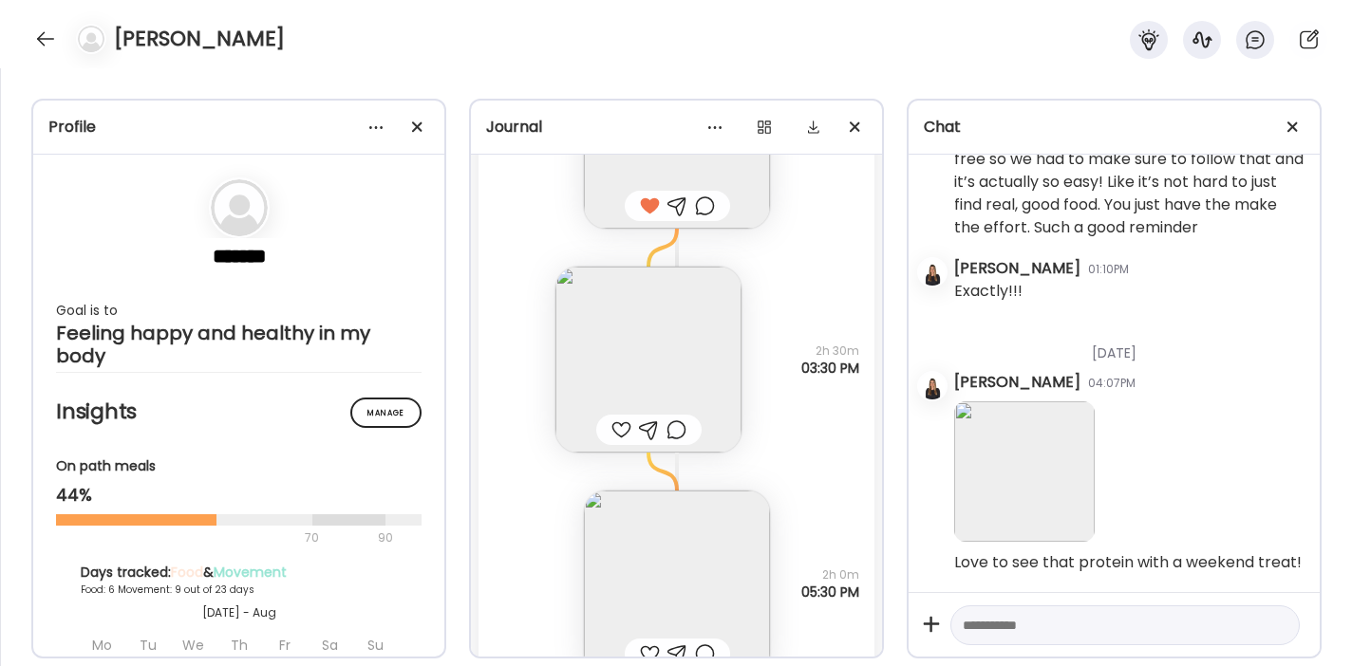
click at [614, 441] on div at bounding box center [621, 430] width 20 height 23
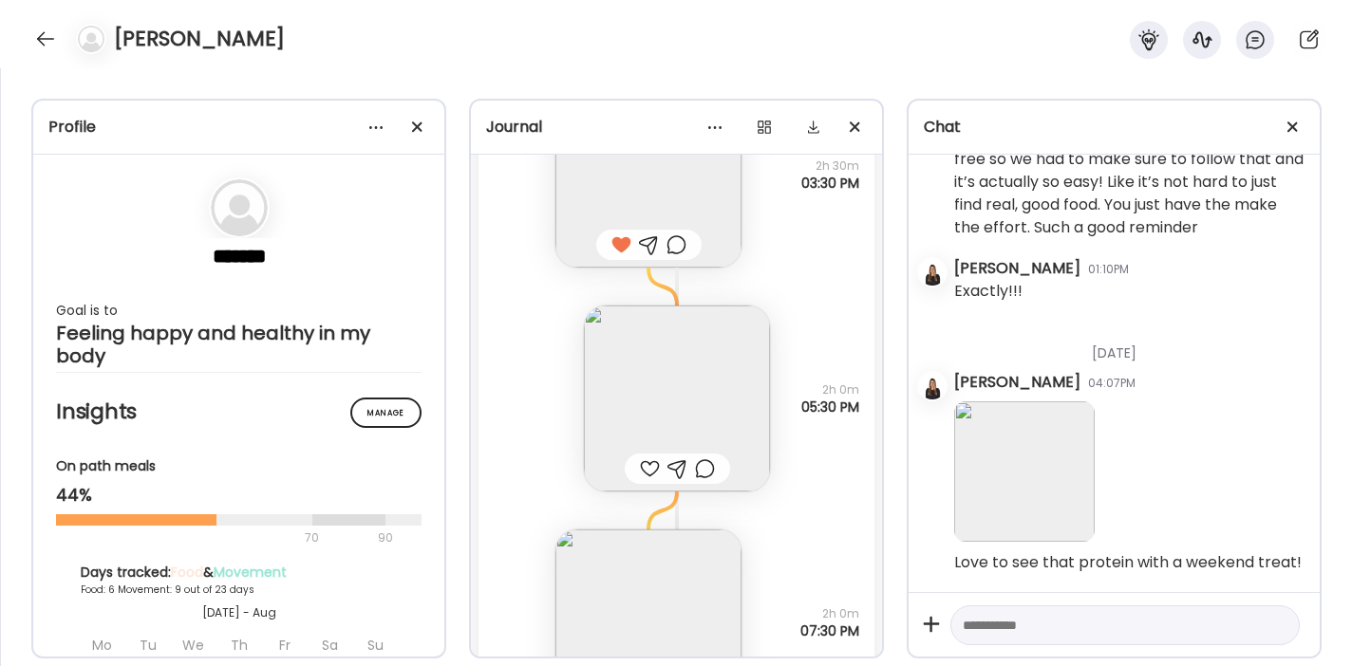
scroll to position [29097, 0]
click at [635, 458] on img at bounding box center [677, 394] width 186 height 186
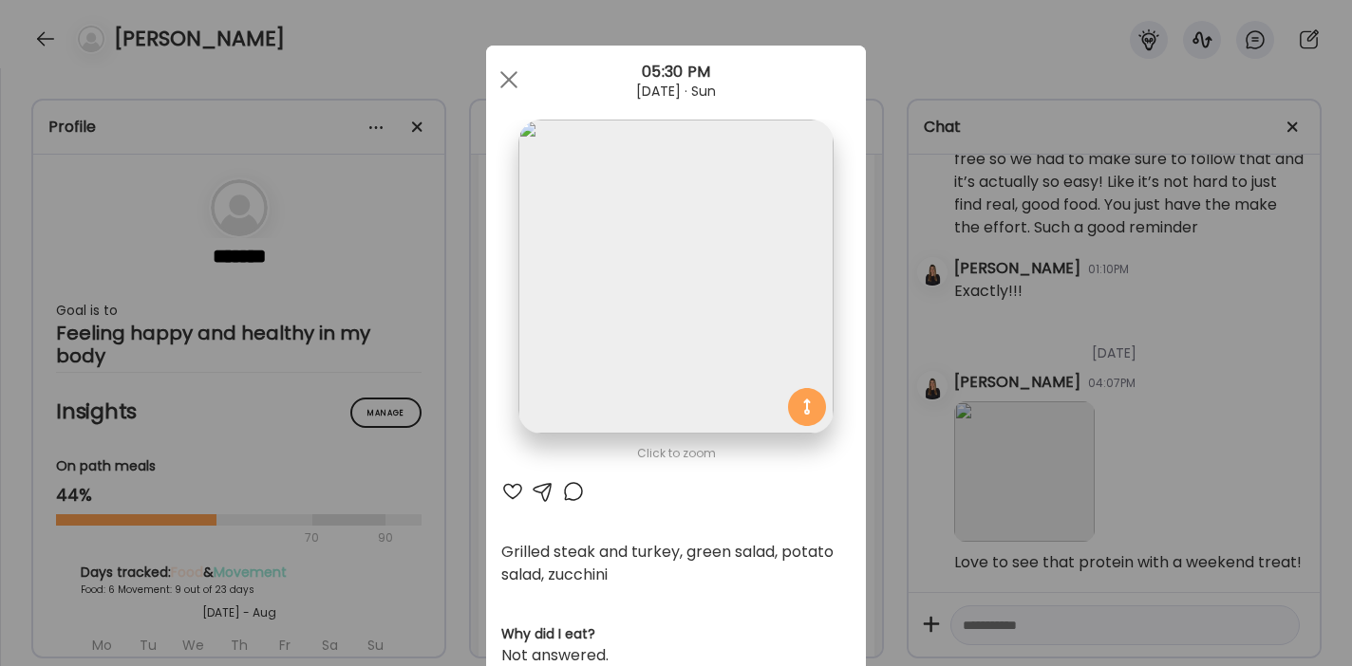
click at [505, 490] on div at bounding box center [512, 491] width 23 height 23
click at [505, 78] on div at bounding box center [509, 80] width 38 height 38
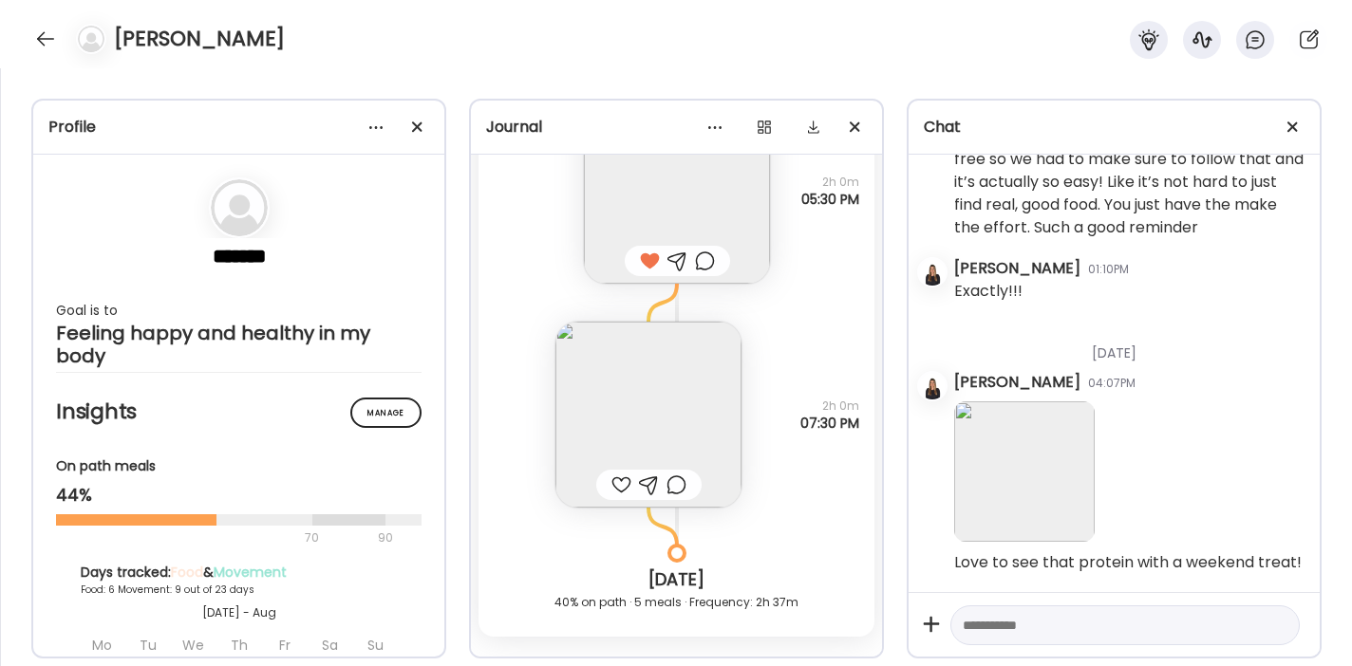
scroll to position [29302, 0]
click at [627, 476] on img at bounding box center [648, 413] width 186 height 186
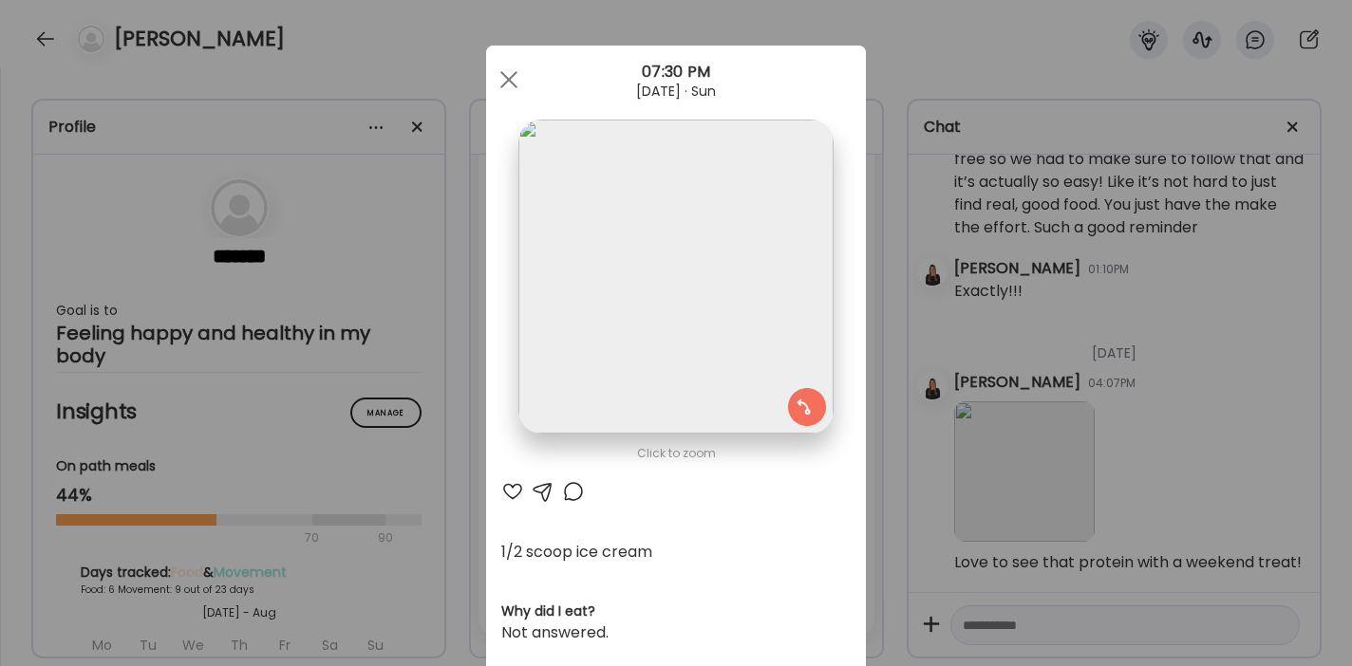
click at [507, 489] on div at bounding box center [512, 491] width 23 height 23
click at [498, 78] on div at bounding box center [509, 80] width 38 height 38
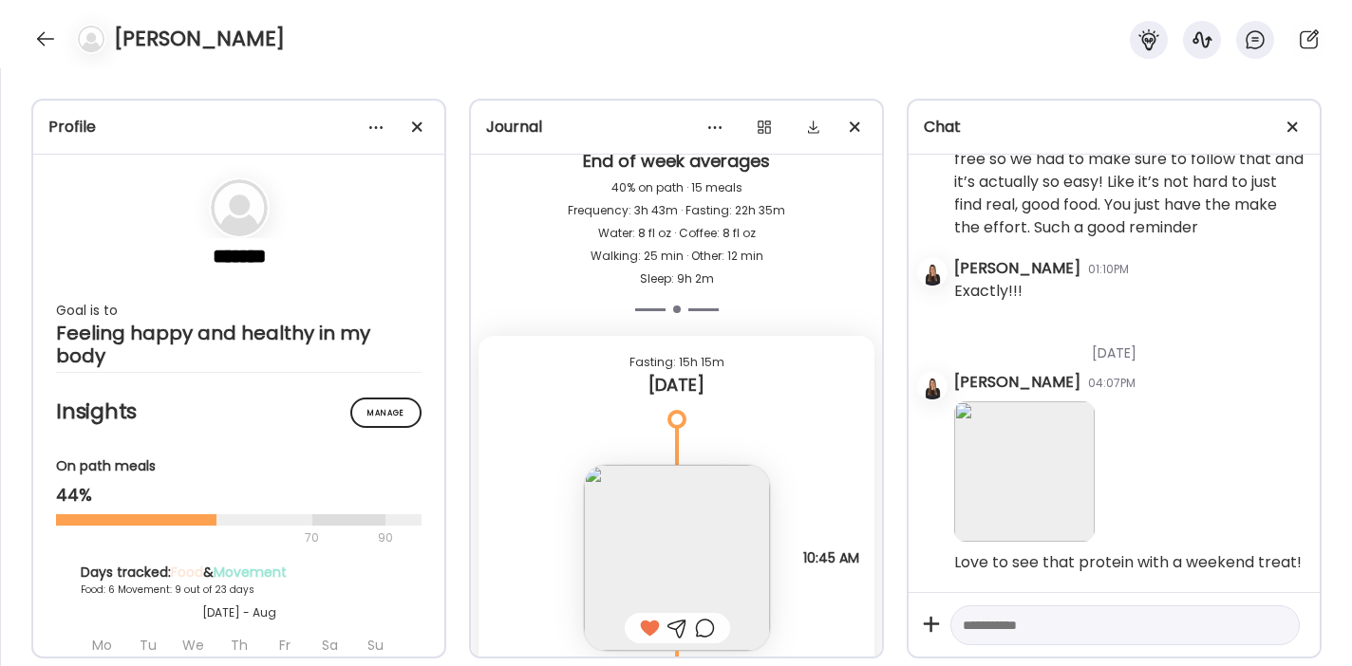
scroll to position [29987, 0]
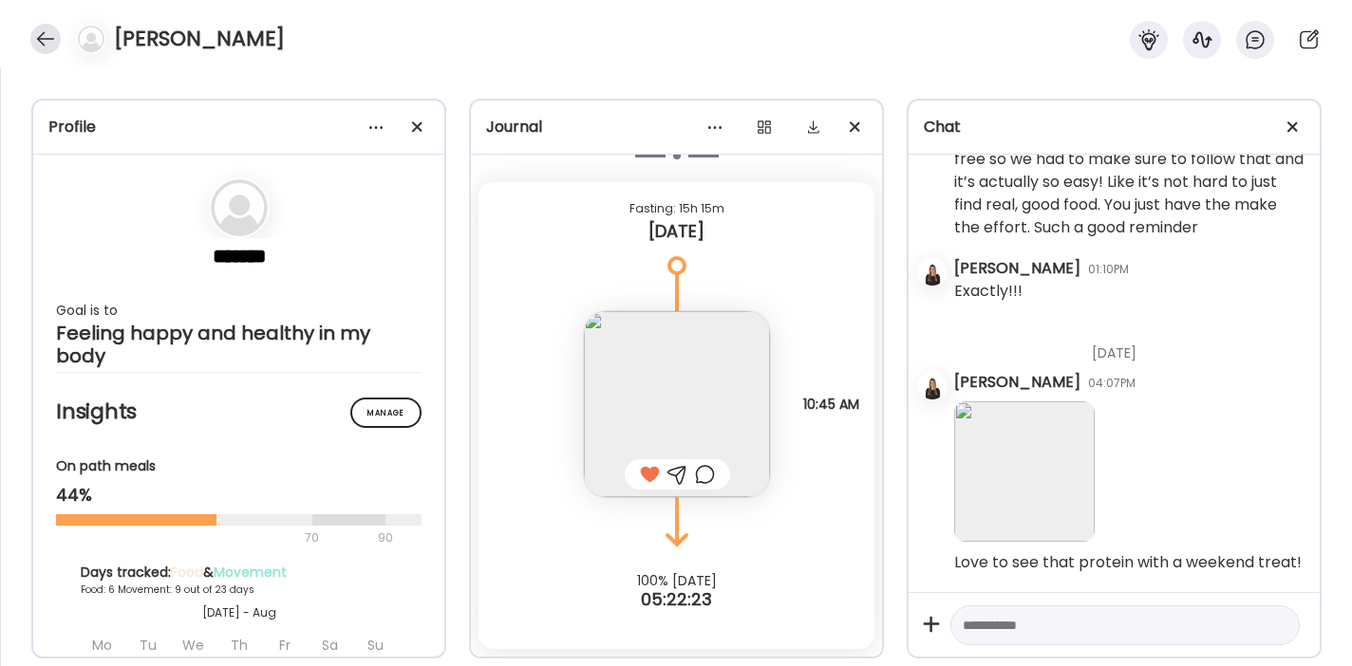
click at [49, 31] on div at bounding box center [45, 39] width 30 height 30
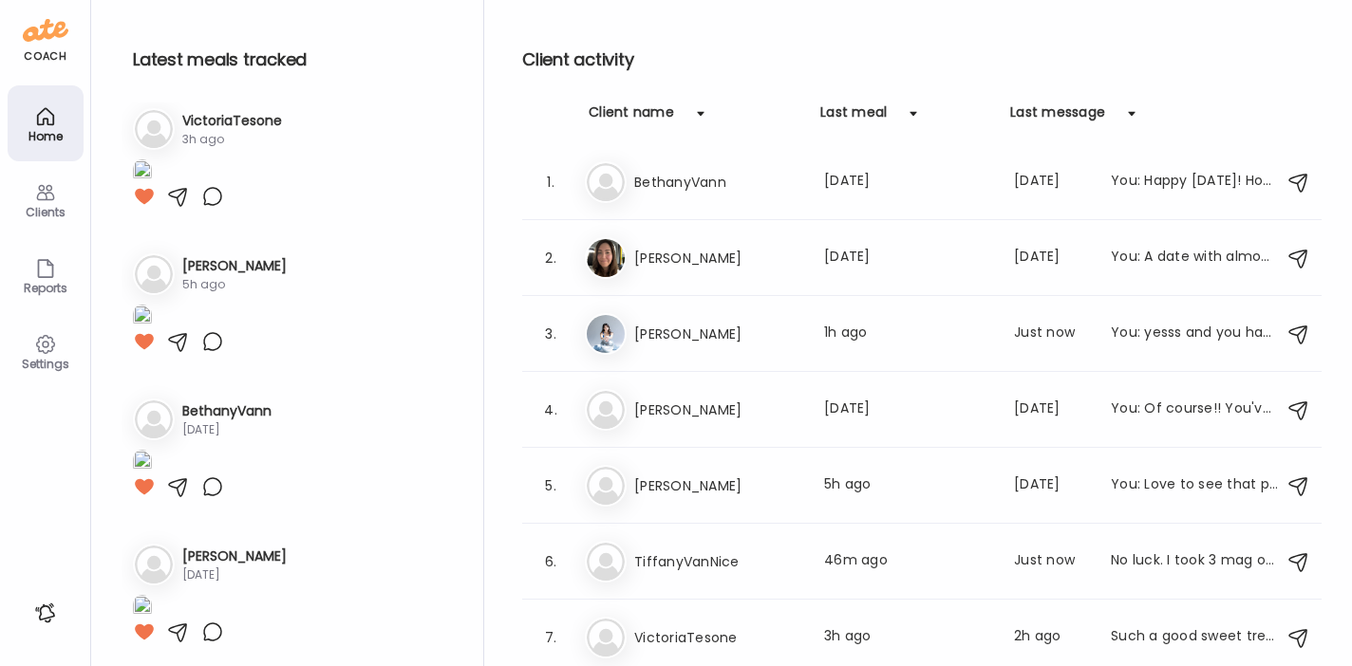
scroll to position [720, 0]
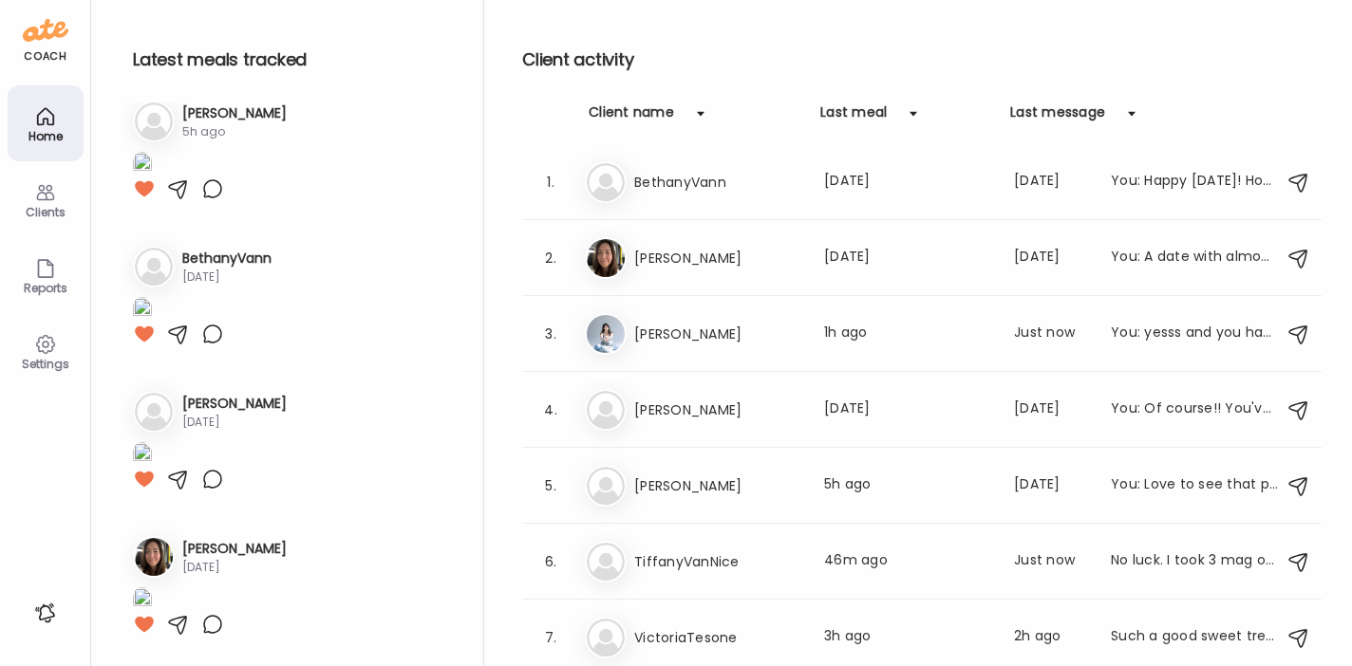
click at [683, 560] on h3 "TiffanyVanNice" at bounding box center [717, 562] width 167 height 23
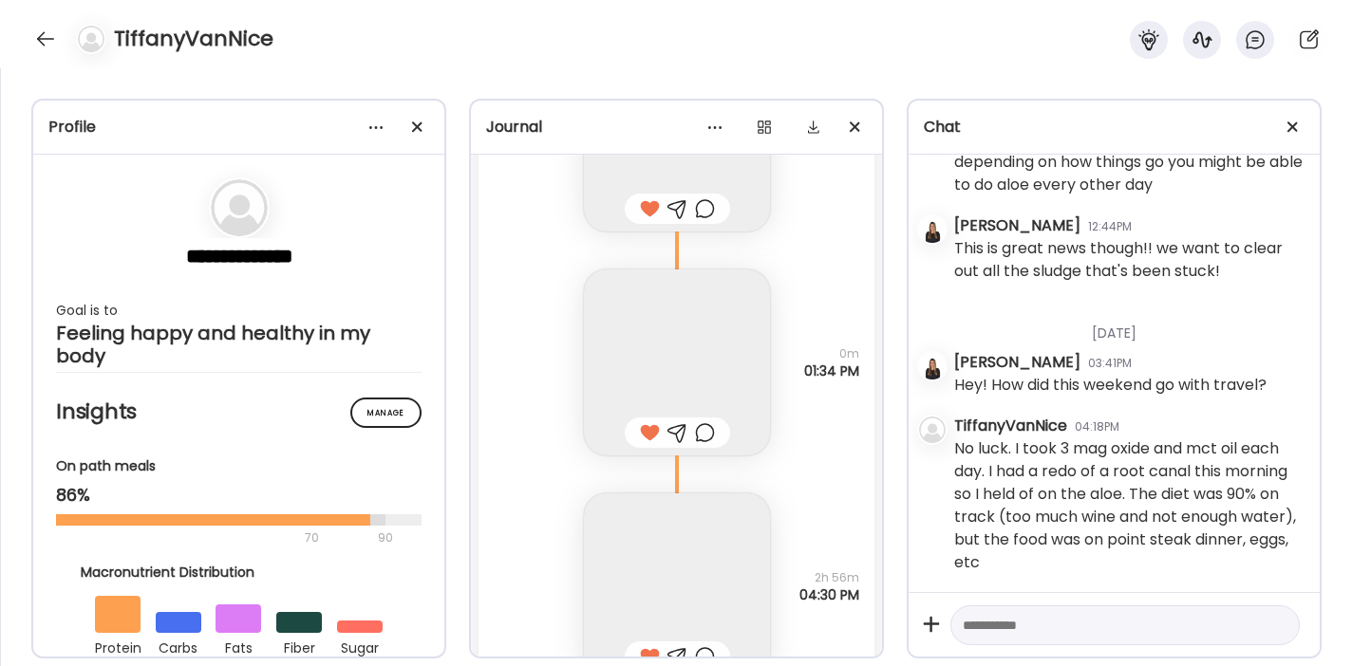
scroll to position [19855, 0]
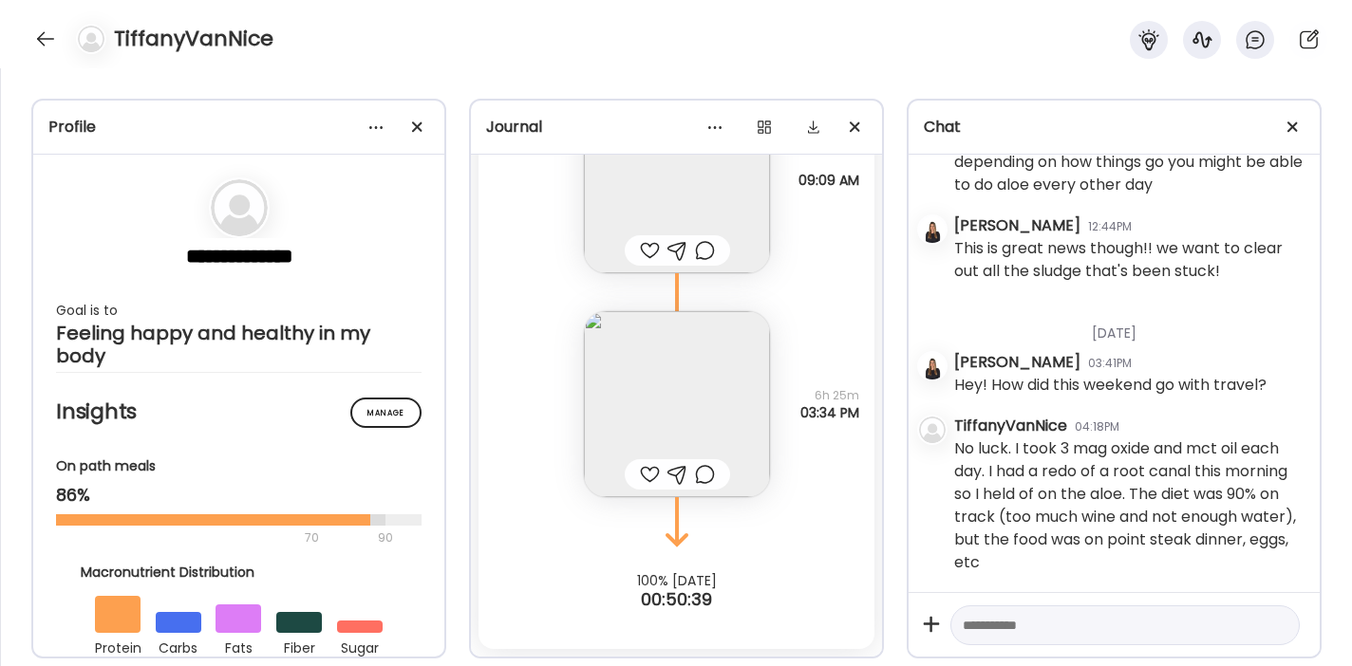
click at [1006, 626] on textarea at bounding box center [1108, 625] width 290 height 23
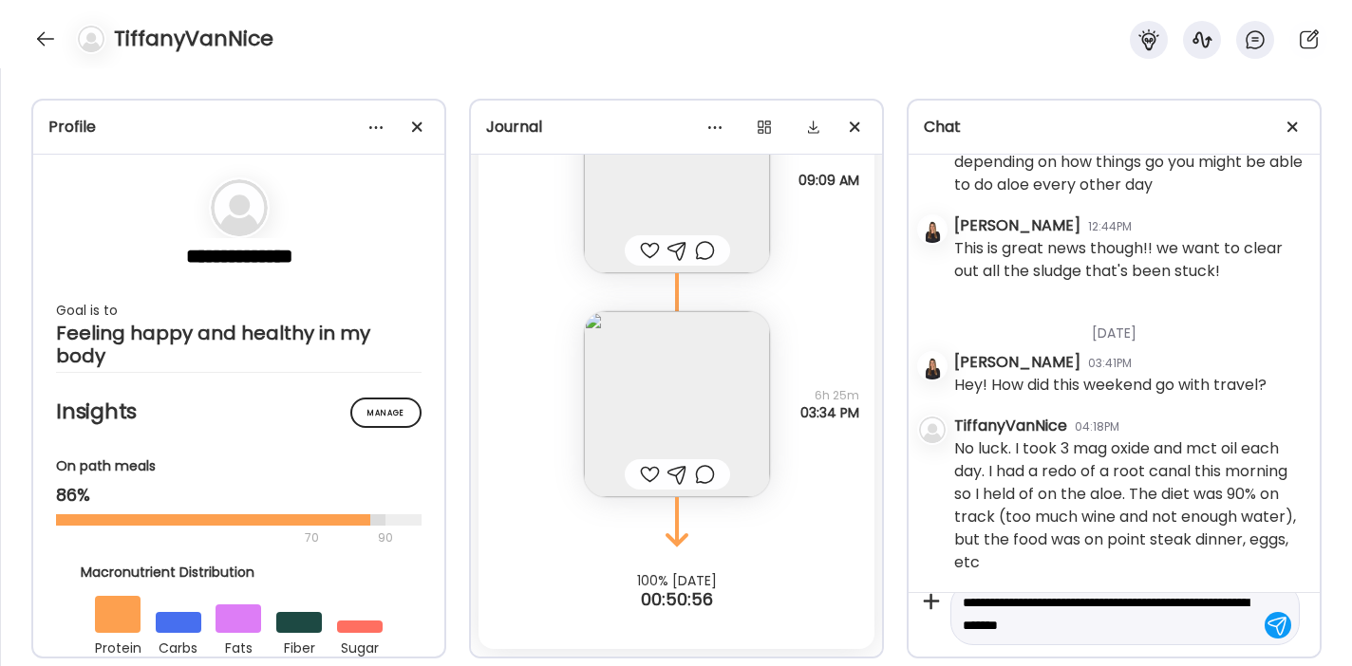
type textarea "**********"
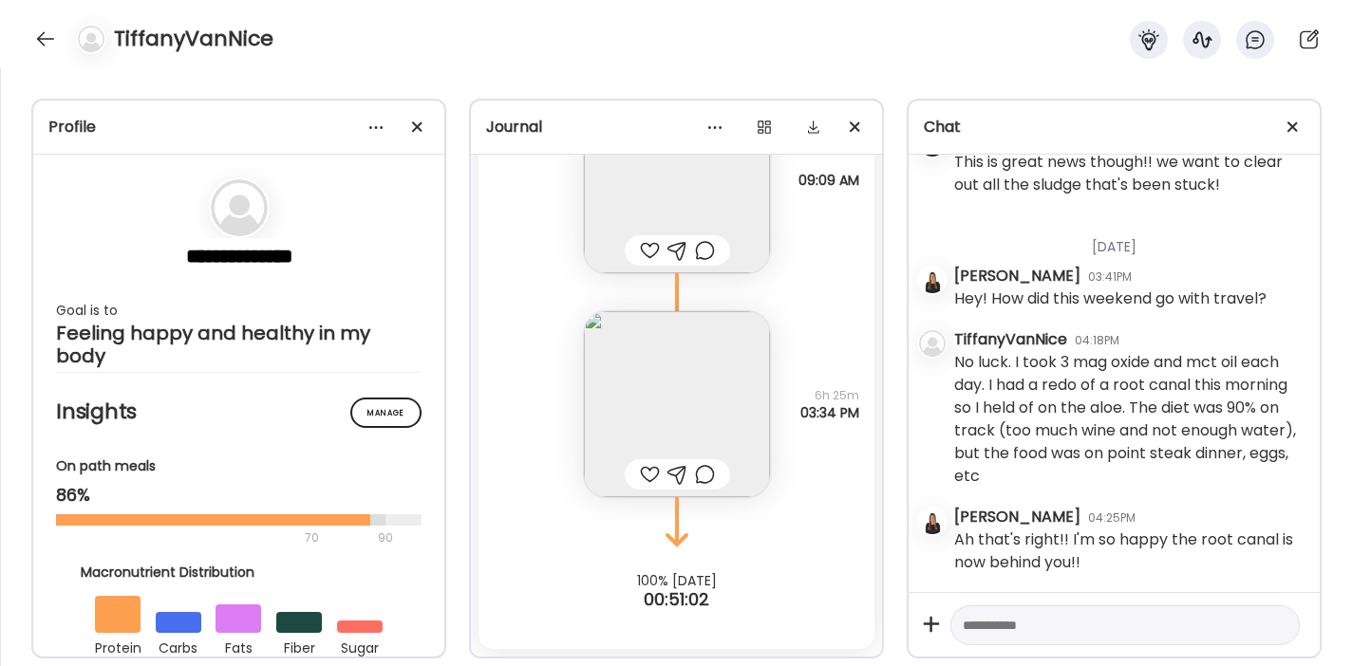
scroll to position [8244, 0]
click at [994, 631] on textarea at bounding box center [1108, 625] width 290 height 23
type textarea "*"
type textarea "**********"
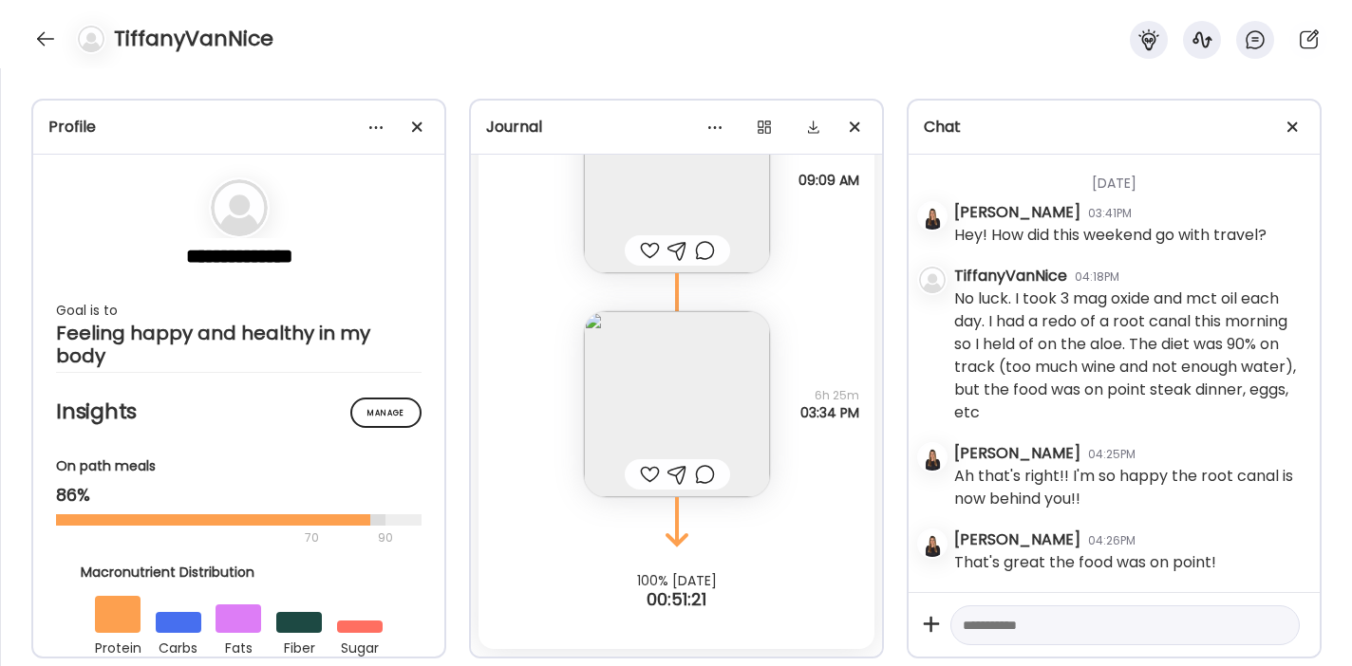
scroll to position [8309, 0]
click at [983, 620] on textarea at bounding box center [1108, 625] width 290 height 23
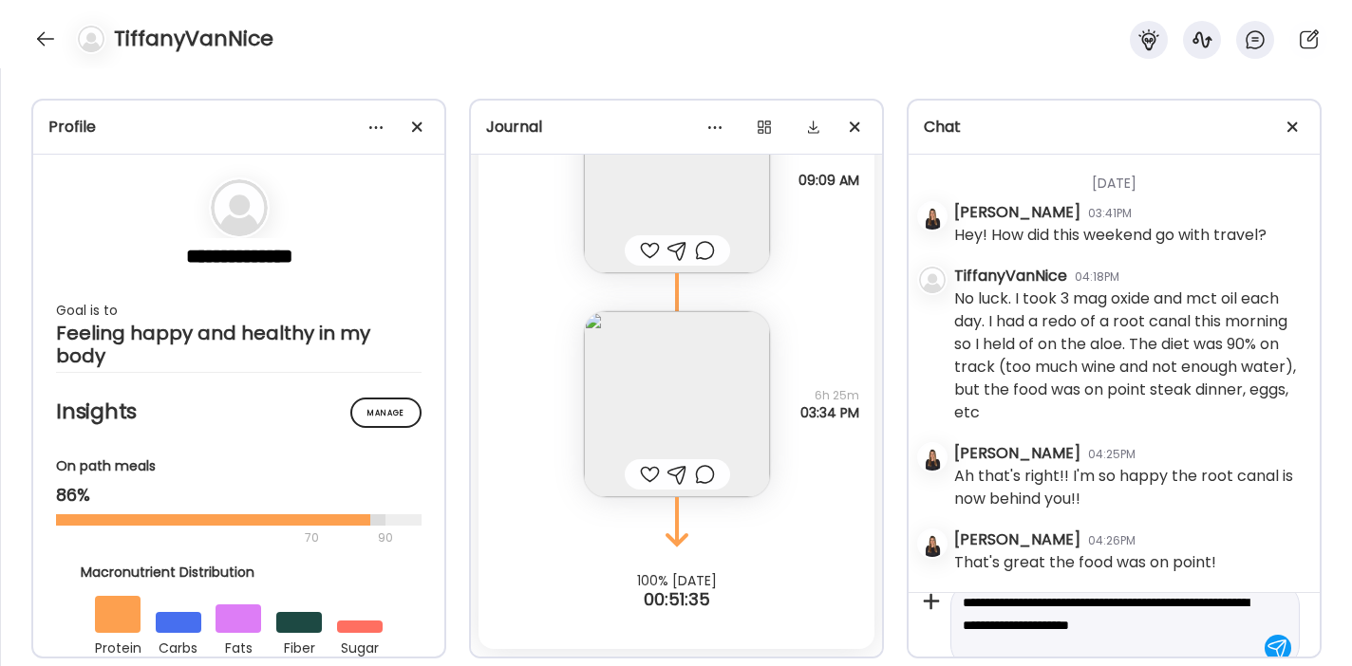
scroll to position [45, 0]
type textarea "**********"
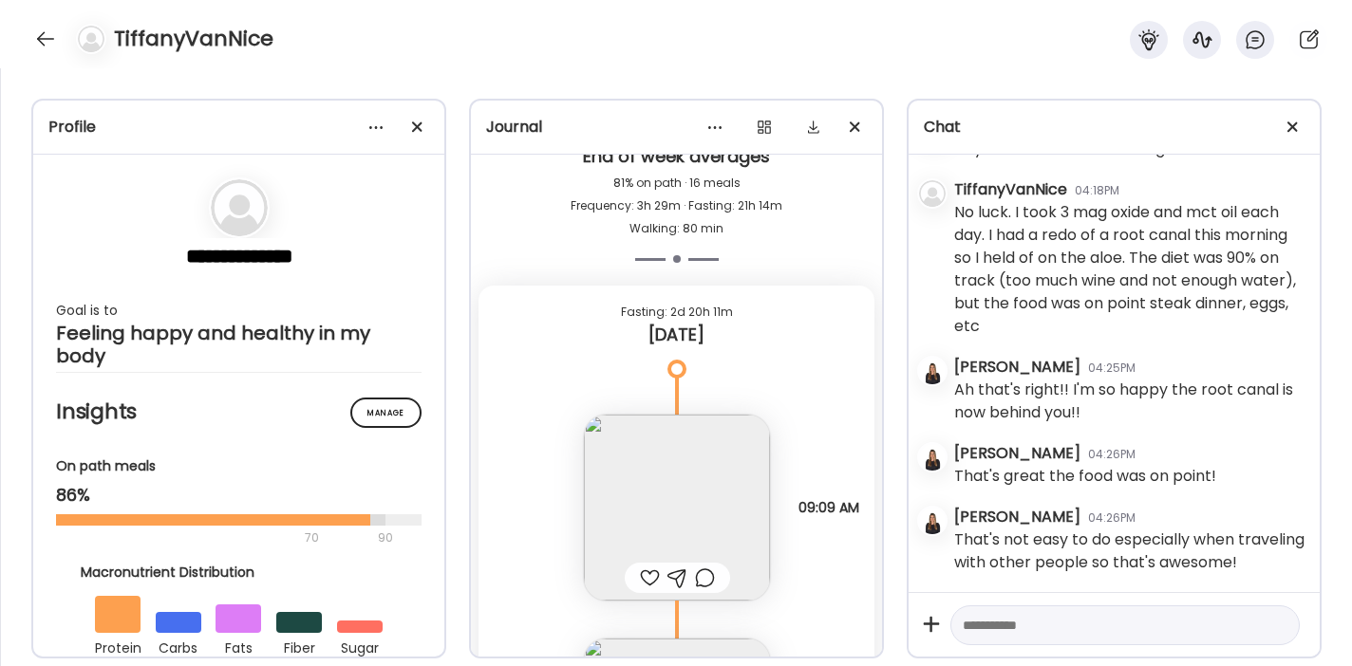
scroll to position [19483, 0]
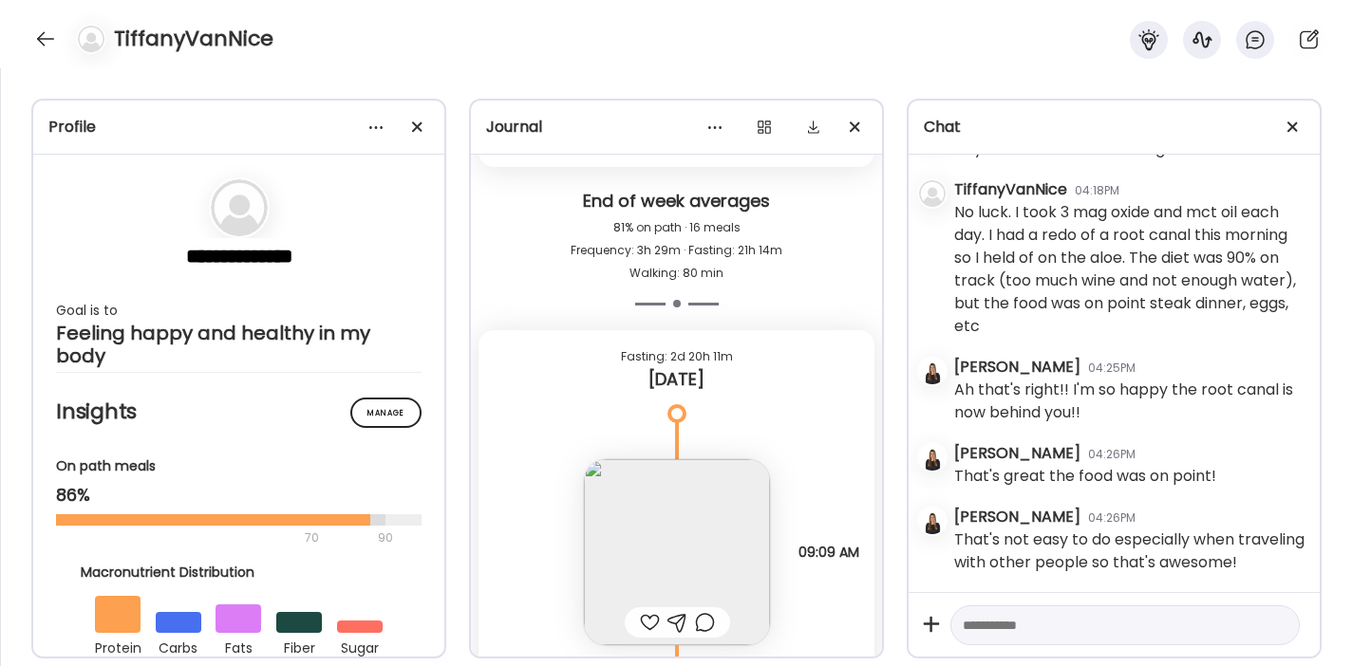
click at [667, 520] on img at bounding box center [677, 552] width 186 height 186
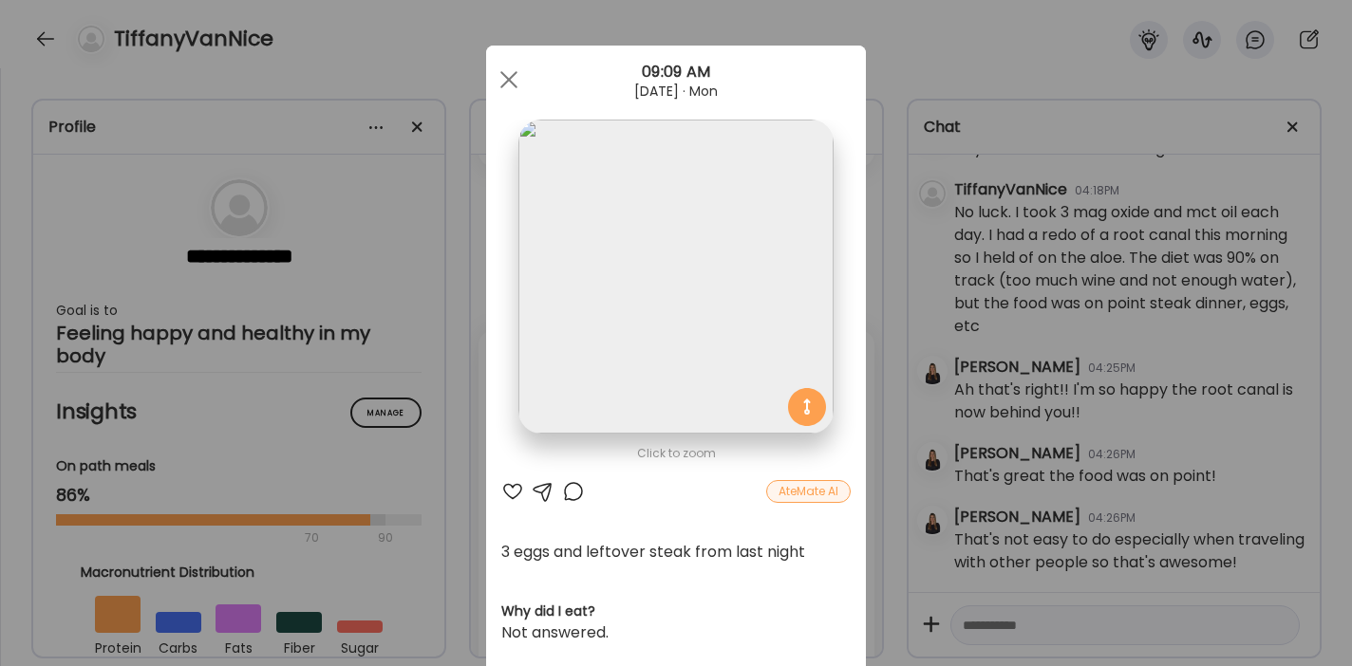
click at [501, 488] on div at bounding box center [512, 491] width 23 height 23
click at [503, 77] on span at bounding box center [508, 79] width 17 height 17
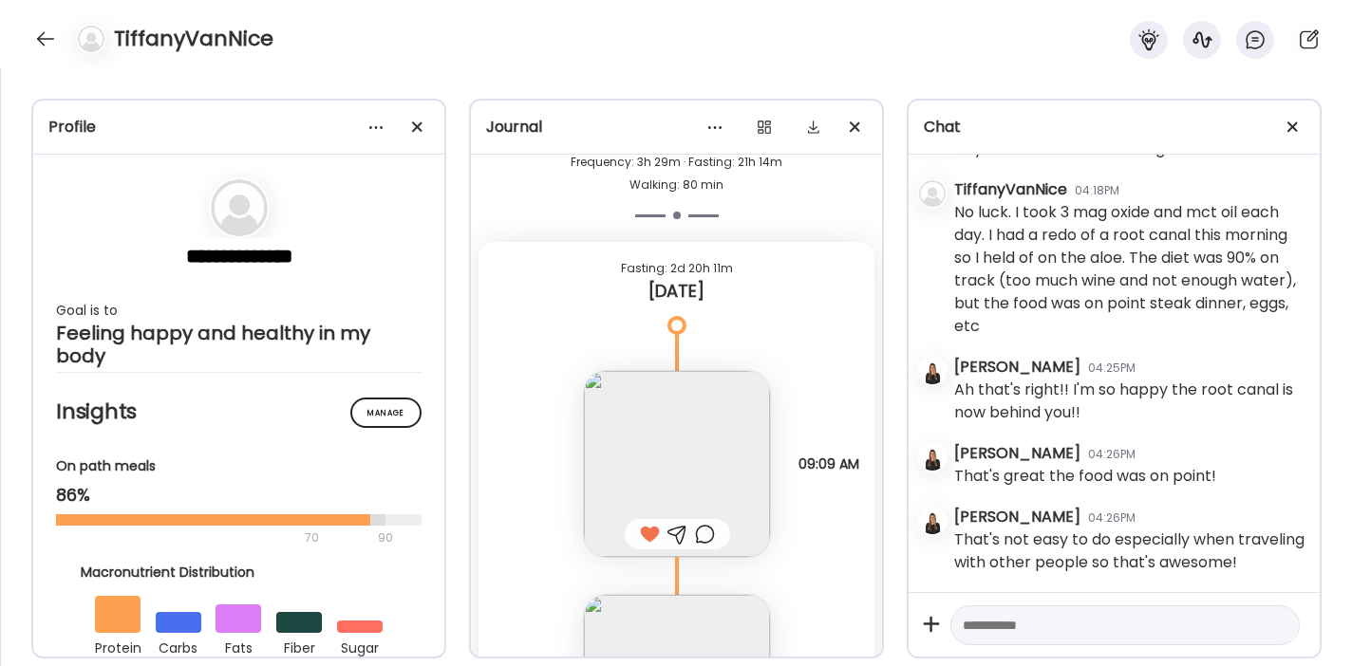
scroll to position [19855, 0]
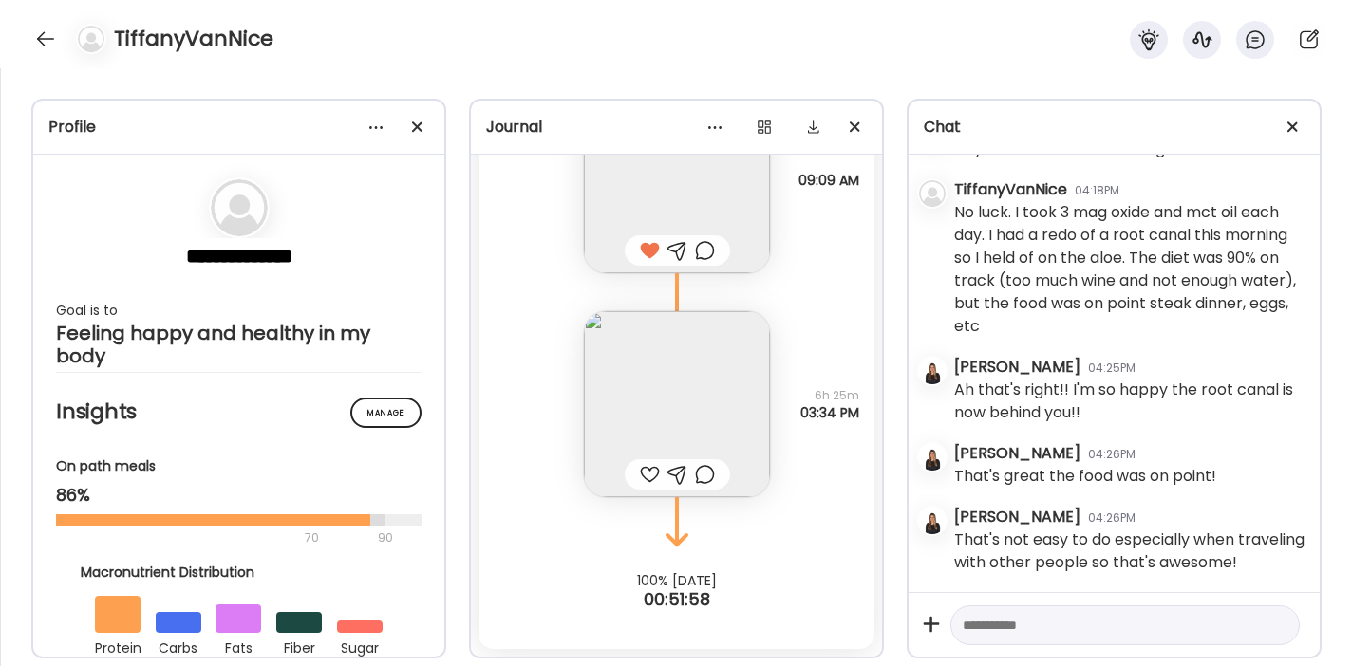
click at [612, 382] on img at bounding box center [677, 404] width 186 height 186
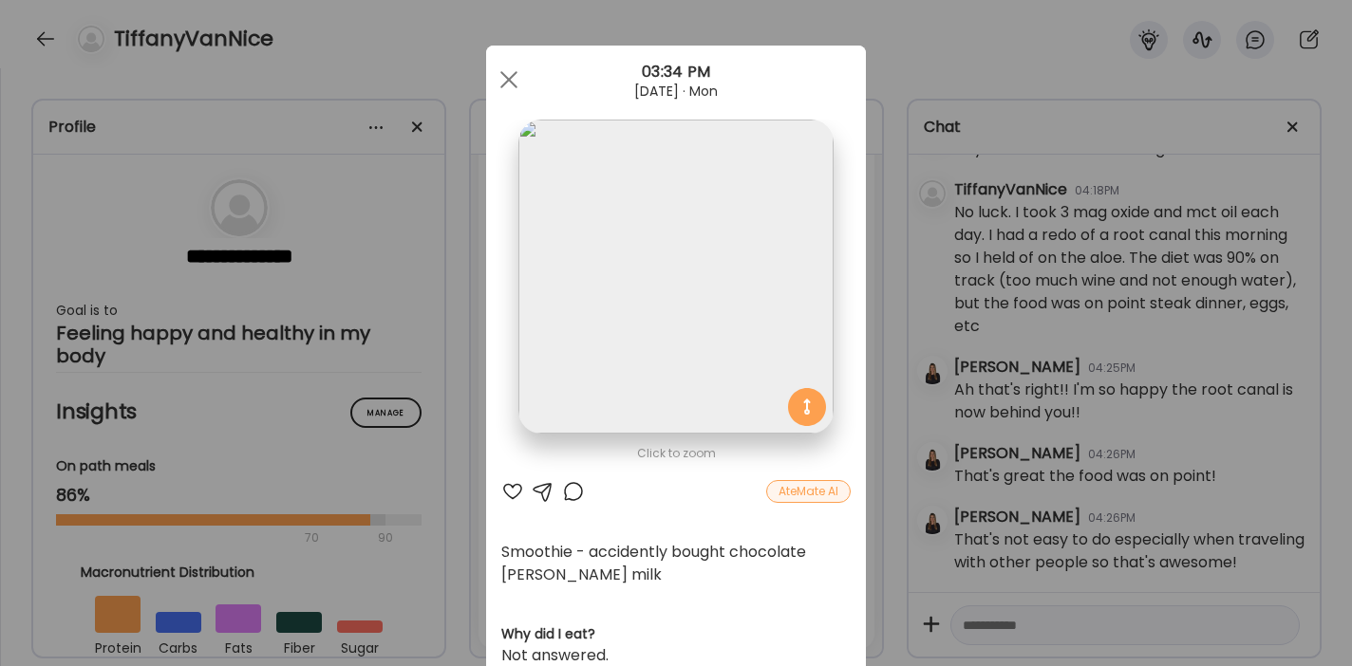
click at [502, 488] on div at bounding box center [512, 491] width 23 height 23
click at [533, 486] on div at bounding box center [543, 491] width 23 height 23
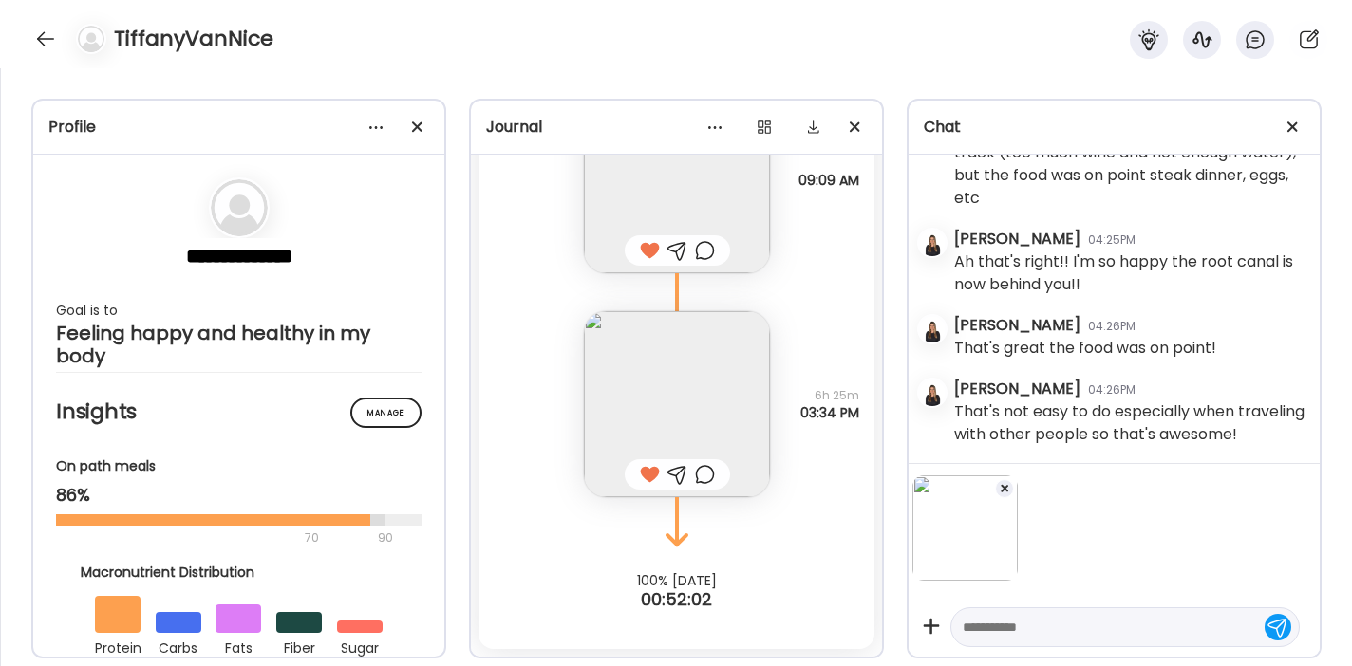
click at [1007, 629] on textarea at bounding box center [1108, 627] width 290 height 23
type textarea "*"
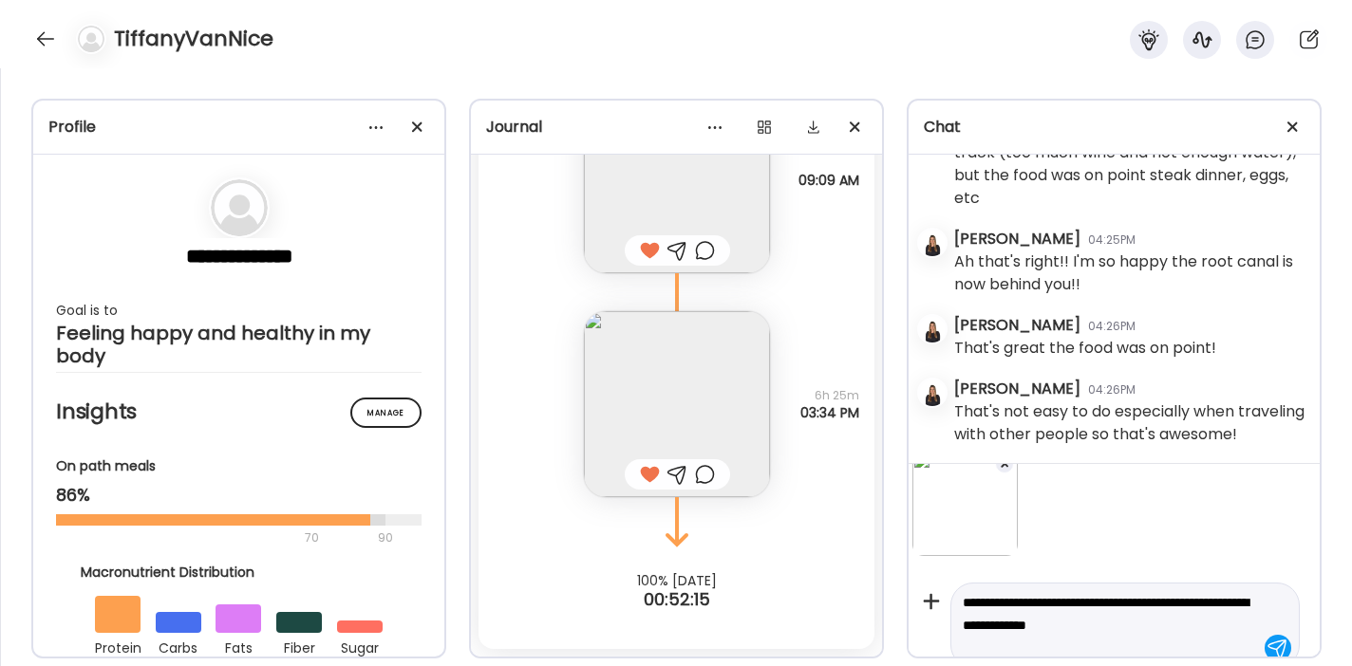
scroll to position [47, 0]
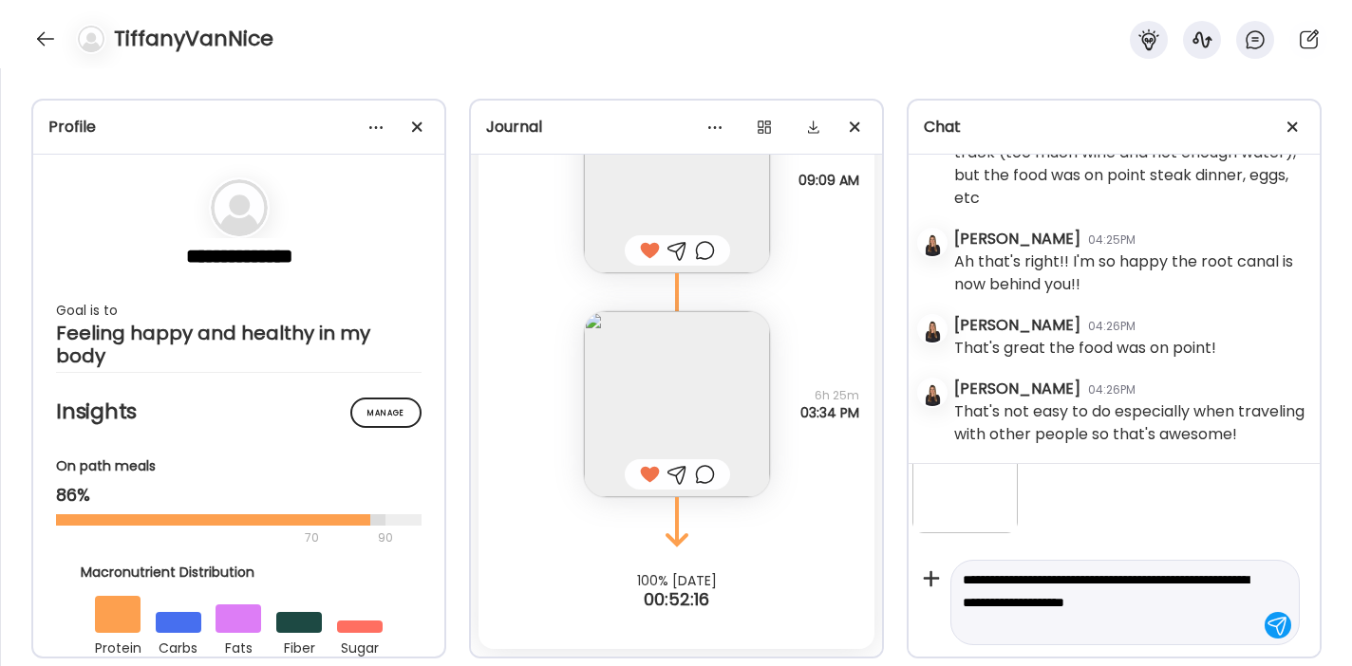
type textarea "**********"
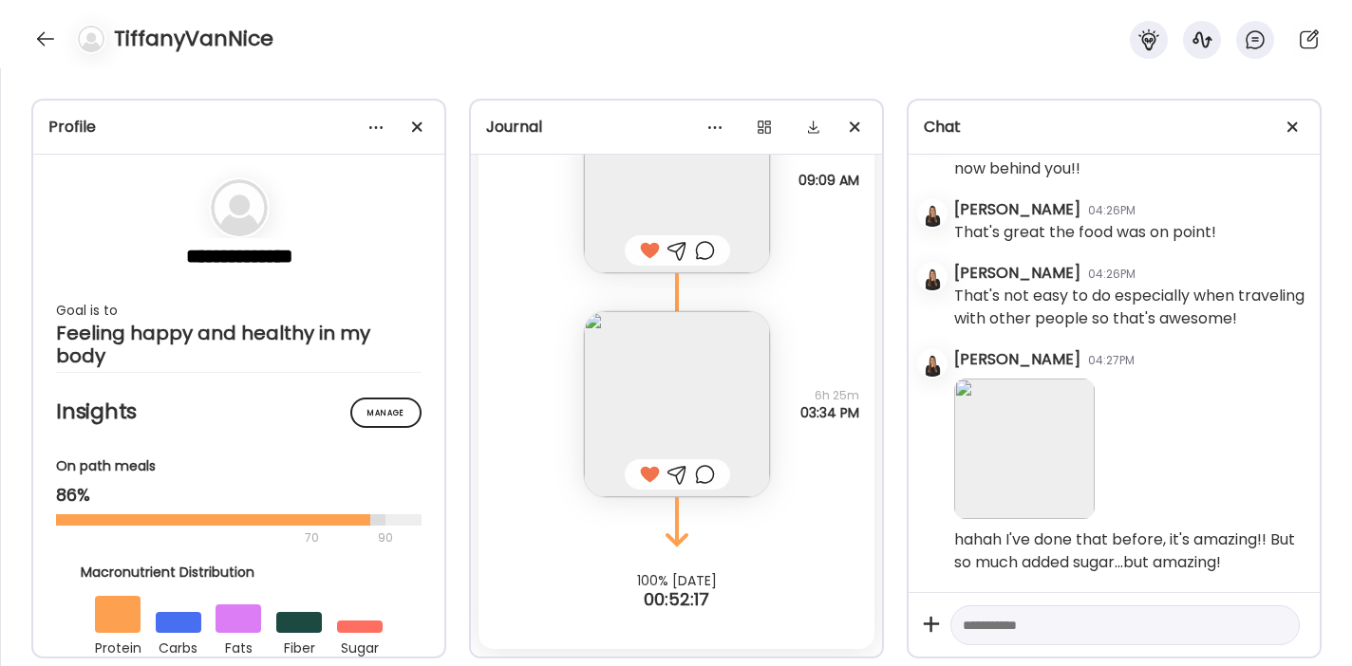
scroll to position [8663, 0]
click at [42, 33] on div at bounding box center [45, 39] width 30 height 30
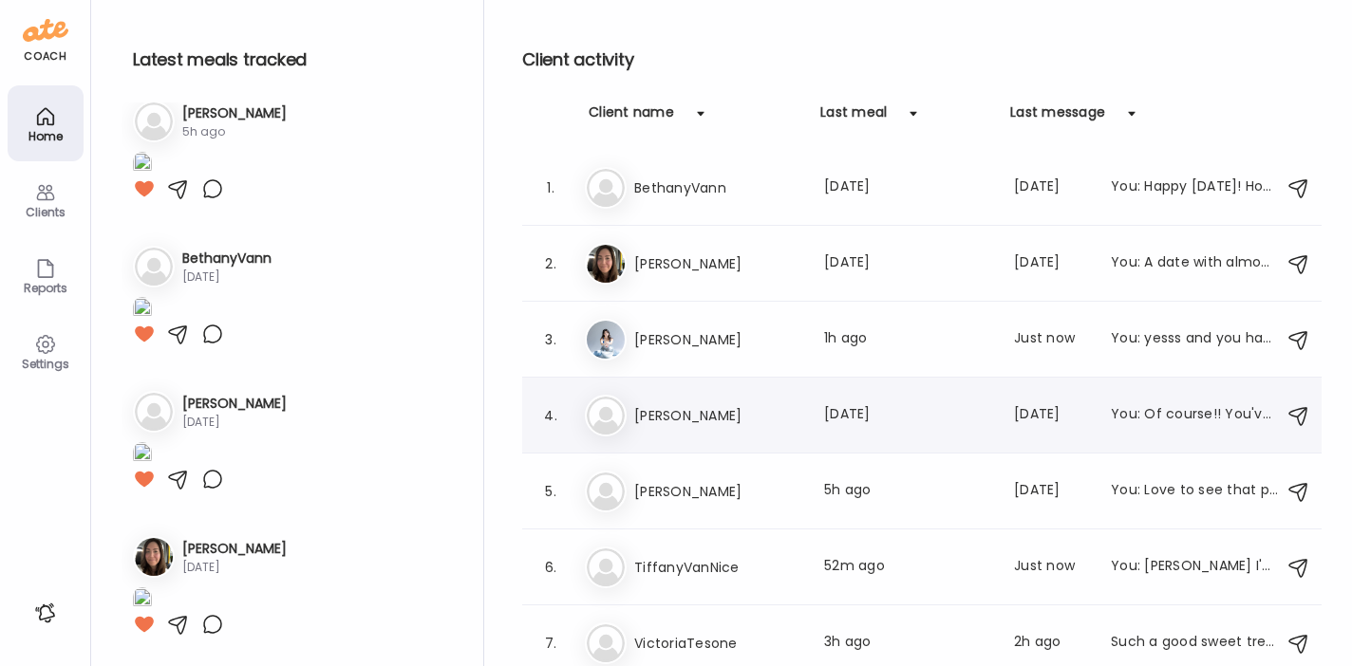
scroll to position [6, 0]
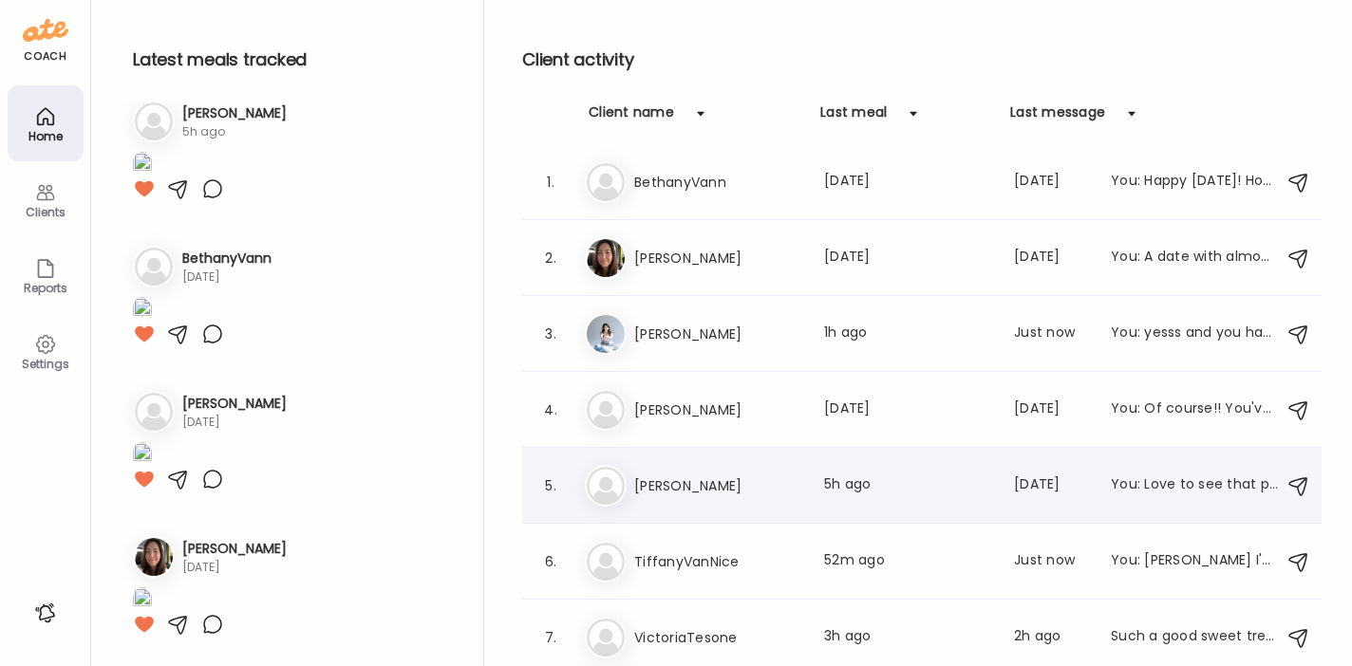
click at [701, 481] on h3 "[PERSON_NAME]" at bounding box center [717, 486] width 167 height 23
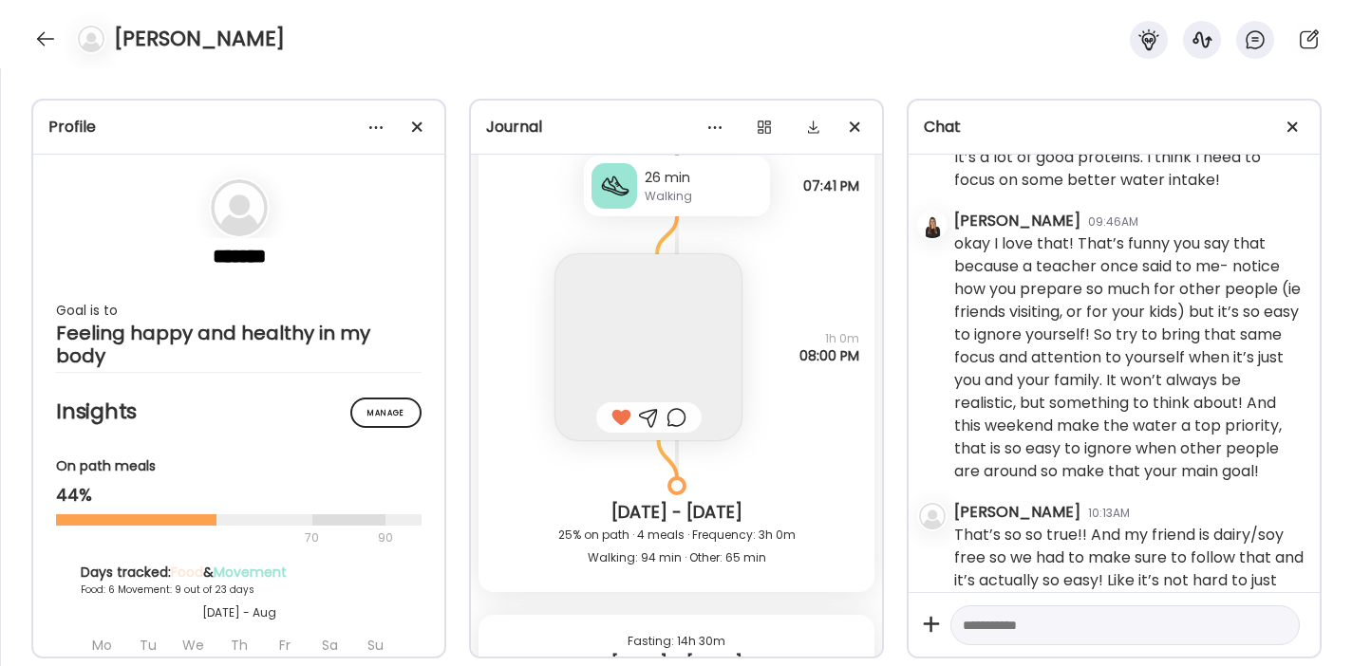
scroll to position [29987, 0]
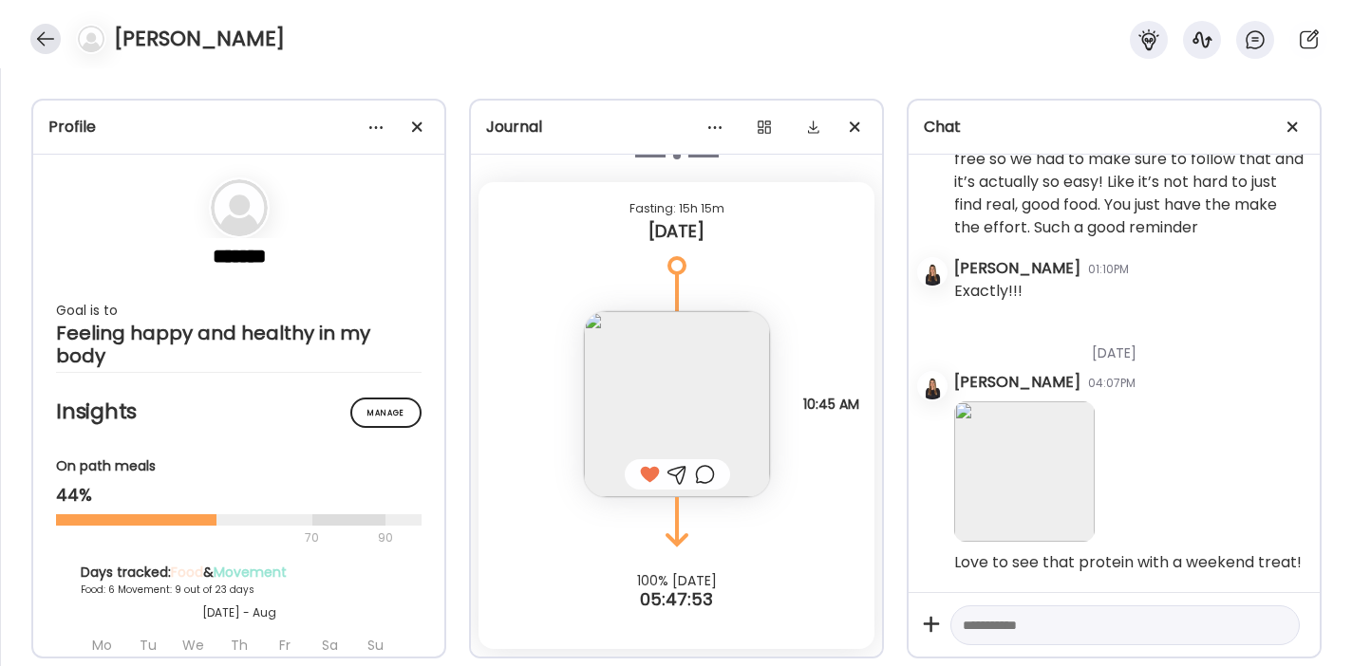
click at [47, 37] on div at bounding box center [45, 39] width 30 height 30
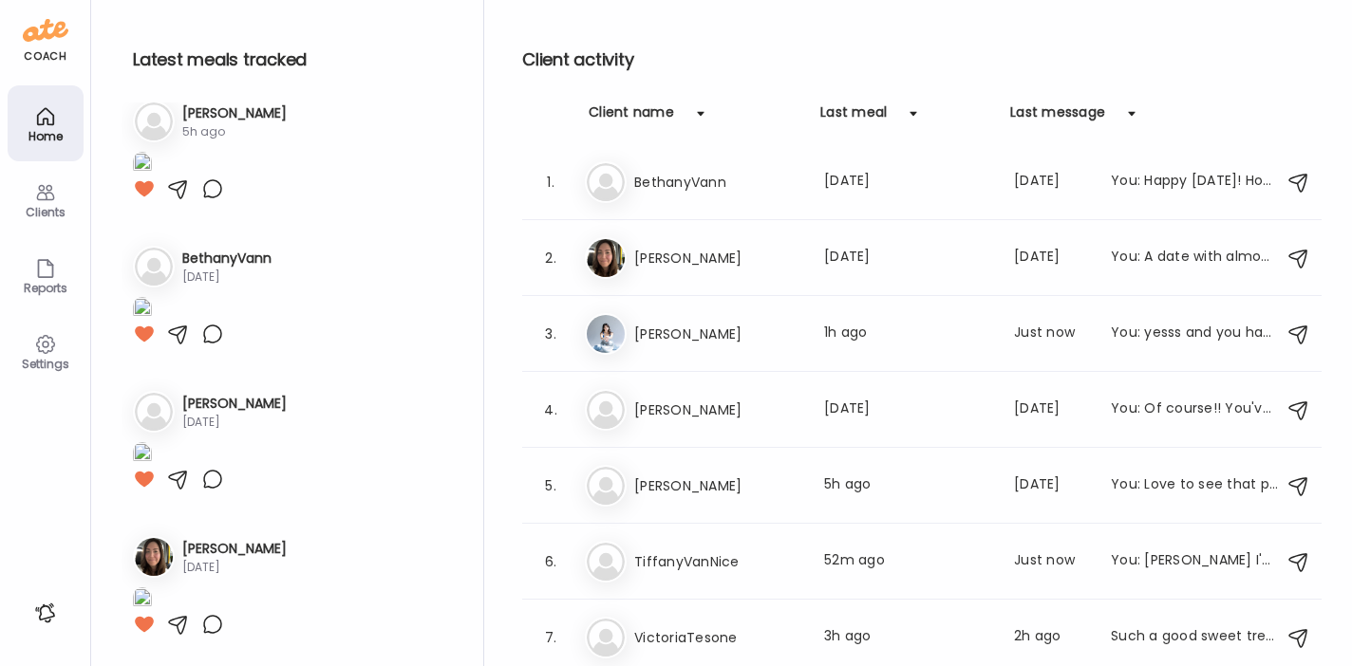
scroll to position [720, 0]
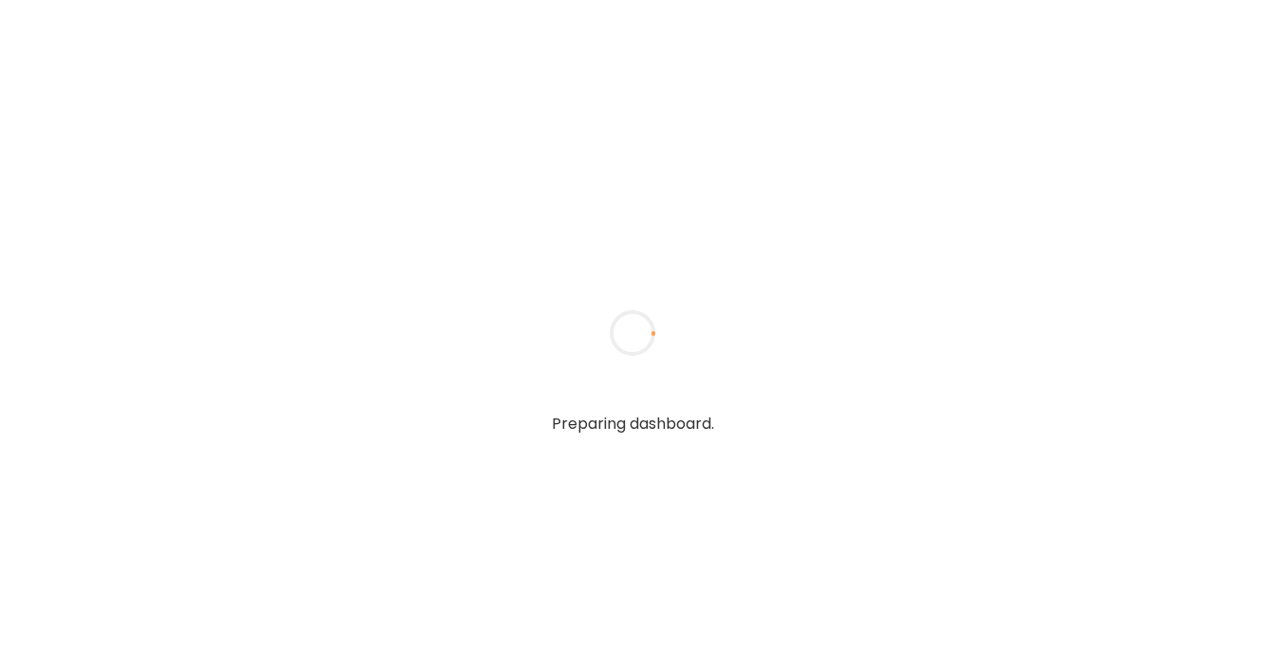
type textarea "**********"
type input "**********"
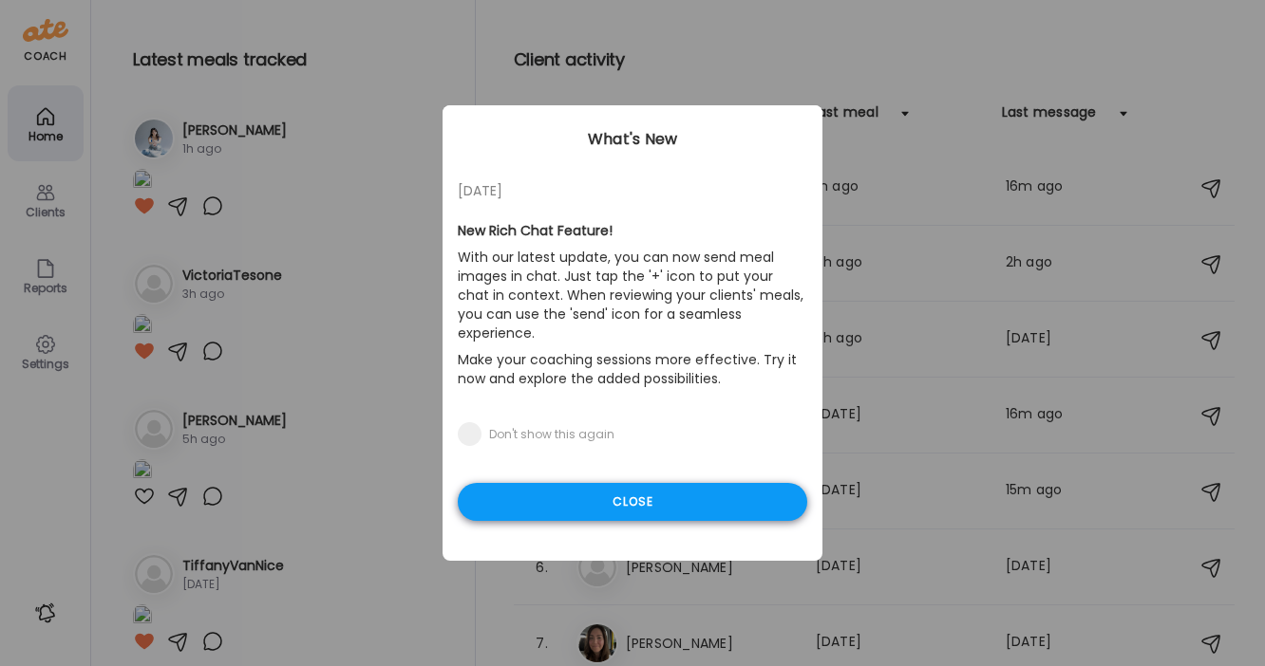
type input "**********"
click at [587, 484] on div "Close" at bounding box center [632, 502] width 349 height 38
